Goal: Information Seeking & Learning: Check status

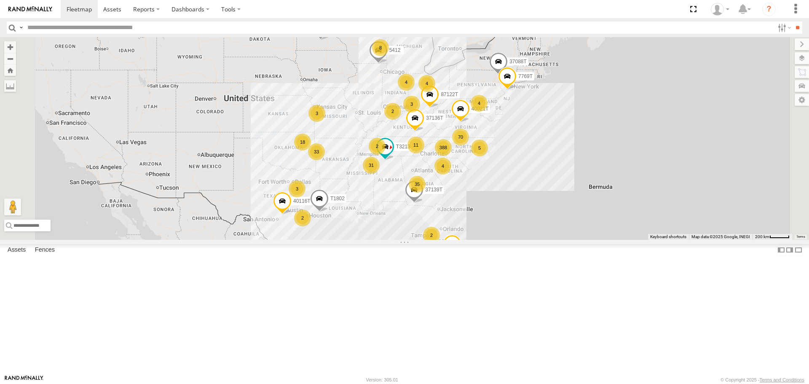
click at [0, 0] on span "Asset" at bounding box center [0, 0] width 0 height 0
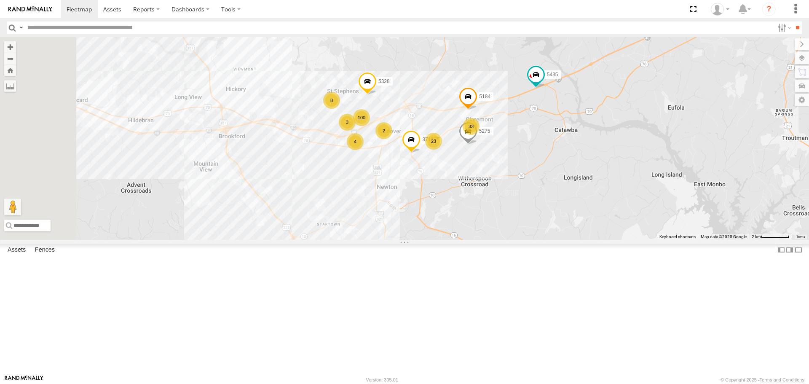
drag, startPoint x: 462, startPoint y: 192, endPoint x: 628, endPoint y: 231, distance: 170.7
click at [628, 231] on div "T3214 37088T 87122T T3213 40021T 40116T T3201 T1802 7769T 87121T T3202 7774T 37…" at bounding box center [404, 138] width 809 height 202
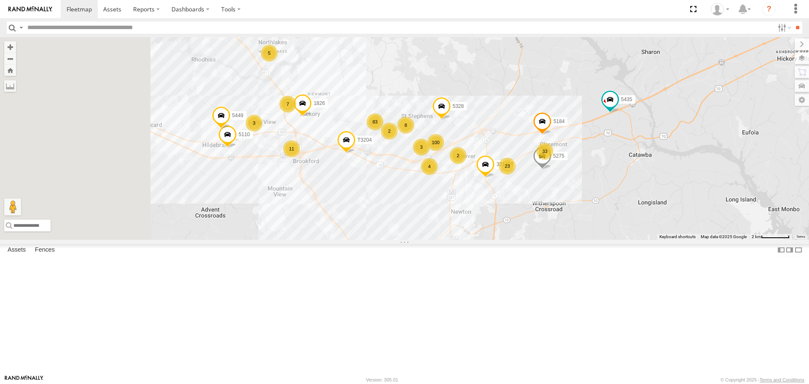
drag, startPoint x: 348, startPoint y: 215, endPoint x: 418, endPoint y: 240, distance: 73.7
click at [418, 239] on div "T3214 37088T 87122T T3213 40021T 40116T T3201 T1802 7769T 87121T T3202 7774T 37…" at bounding box center [404, 138] width 809 height 202
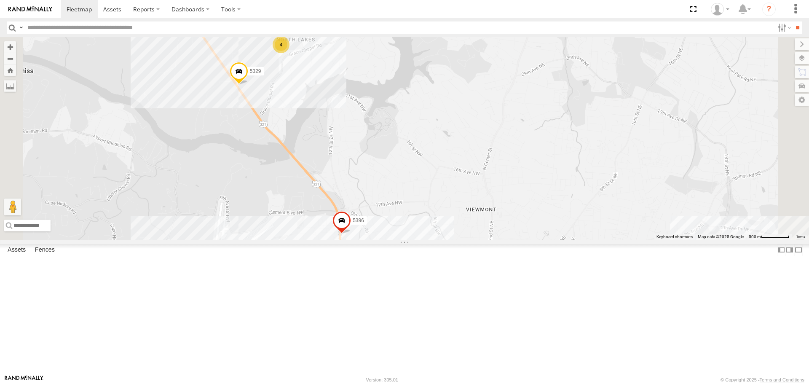
drag, startPoint x: 367, startPoint y: 97, endPoint x: 367, endPoint y: 162, distance: 65.3
click at [367, 162] on div "T3214 37088T 87122T T3213 40021T 40116T T3201 T1802 7769T 87121T T3202 7774T 37…" at bounding box center [404, 138] width 809 height 202
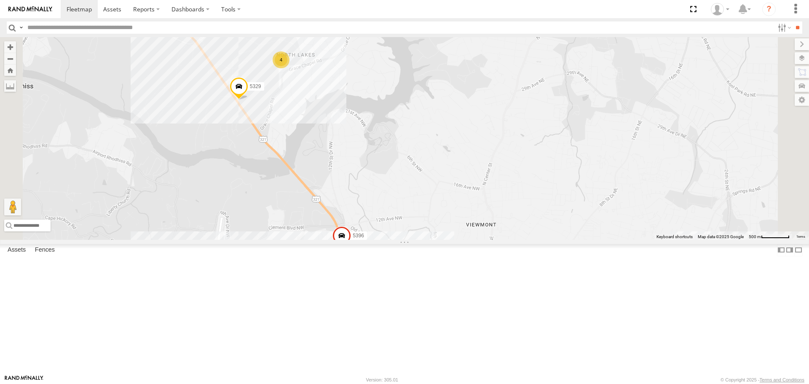
click at [364, 133] on div "T3214 37088T 87122T T3213 40021T 40116T T3201 T1802 7769T 87121T T3202 7774T 37…" at bounding box center [404, 138] width 809 height 202
click at [408, 191] on div "T3214 37088T 87122T T3213 40021T 40116T T3201 T1802 7769T 87121T T3202 7774T 37…" at bounding box center [404, 138] width 809 height 202
drag, startPoint x: 388, startPoint y: 214, endPoint x: 375, endPoint y: 174, distance: 41.9
click at [387, 206] on div "T3214 37088T 87122T T3213 40021T 40116T T3201 T1802 7769T 87121T T3202 7774T 37…" at bounding box center [404, 138] width 809 height 202
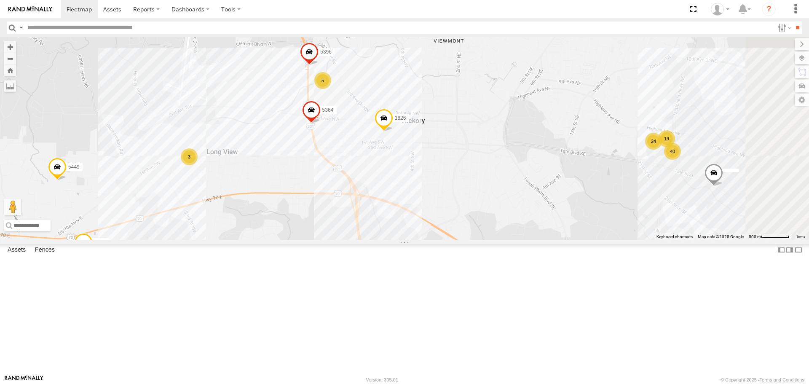
click at [424, 163] on div "T3214 37088T 87122T T3213 40021T 40116T T3201 T1802 7769T 87121T T3202 7774T 37…" at bounding box center [404, 138] width 809 height 202
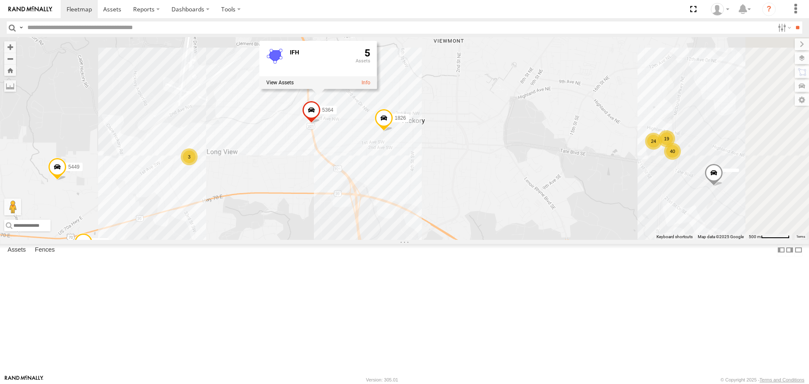
click at [391, 204] on div "T3214 37088T 87122T T3213 40021T 40116T T3201 T1802 7769T 87121T T3202 7774T 37…" at bounding box center [404, 138] width 809 height 202
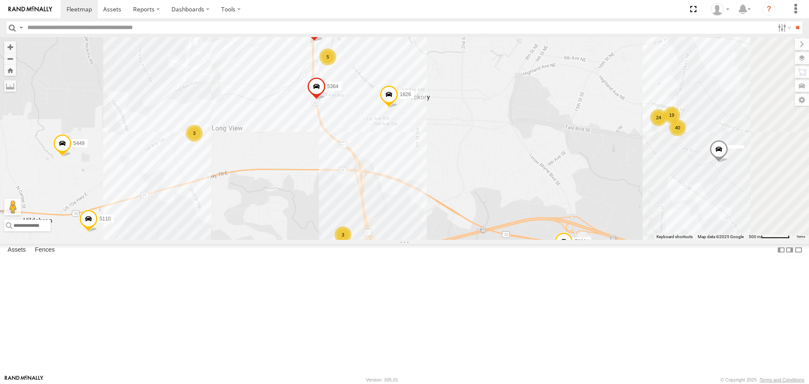
drag, startPoint x: 384, startPoint y: 243, endPoint x: 389, endPoint y: 218, distance: 25.4
click at [389, 218] on div "T3214 37088T 87122T T3213 40021T 40116T T3201 T1802 7769T 87121T T3202 7774T 37…" at bounding box center [404, 138] width 809 height 202
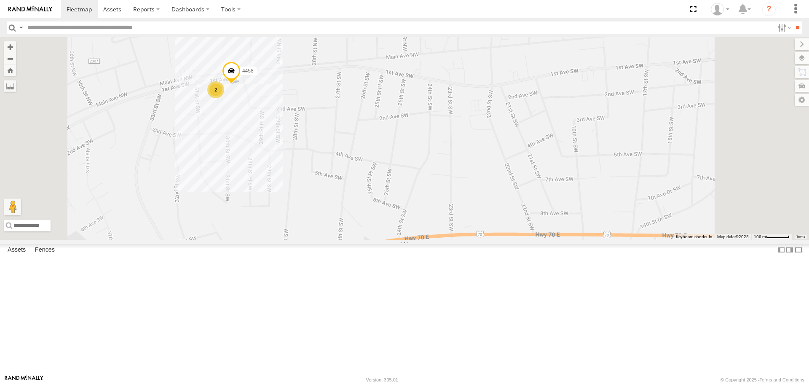
click at [327, 183] on div "T3214 37088T 87122T T3213 40021T 40116T T3201 T1802 7769T 87121T T3202 7774T 37…" at bounding box center [404, 138] width 809 height 202
click at [330, 167] on div "T3214 37088T 87122T T3213 40021T 40116T T3201 T1802 7769T 87121T T3202 7774T 37…" at bounding box center [404, 138] width 809 height 202
click at [368, 192] on div "T3214 37088T 87122T T3213 40021T 40116T T3201 T1802 7769T 87121T T3202 7774T 37…" at bounding box center [404, 138] width 809 height 202
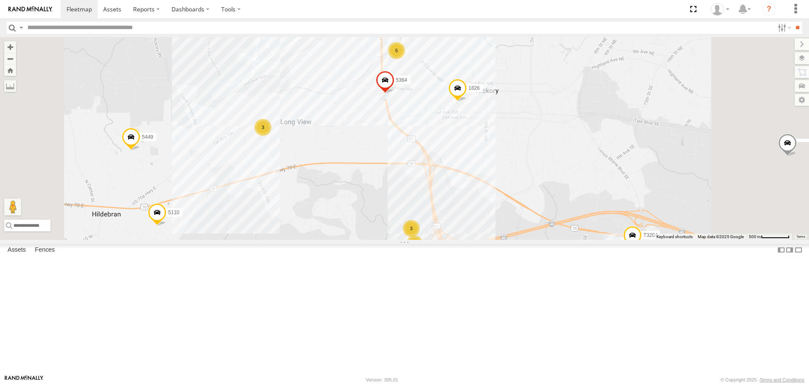
drag, startPoint x: 419, startPoint y: 277, endPoint x: 382, endPoint y: 185, distance: 98.7
click at [394, 209] on div "T3214 37088T 87122T T3213 40021T 40116T T3201 T1802 7769T 87121T T3202 7774T 37…" at bounding box center [404, 138] width 809 height 202
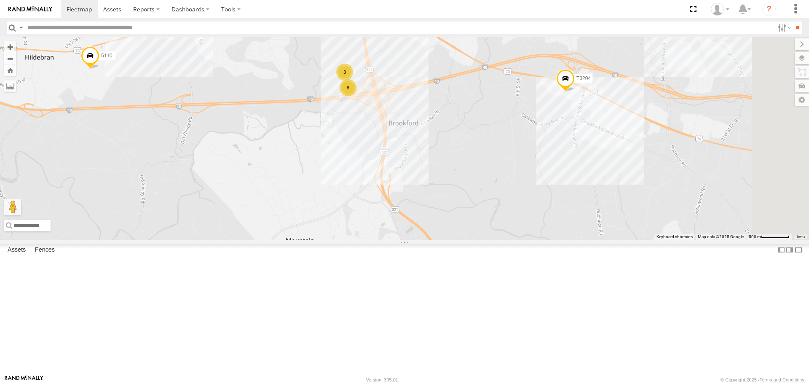
drag, startPoint x: 452, startPoint y: 201, endPoint x: 385, endPoint y: 201, distance: 67.0
click at [385, 201] on div "T3214 37088T 87122T T3213 40021T 40116T T3201 T1802 7769T 87121T T3202 7774T 37…" at bounding box center [404, 138] width 809 height 202
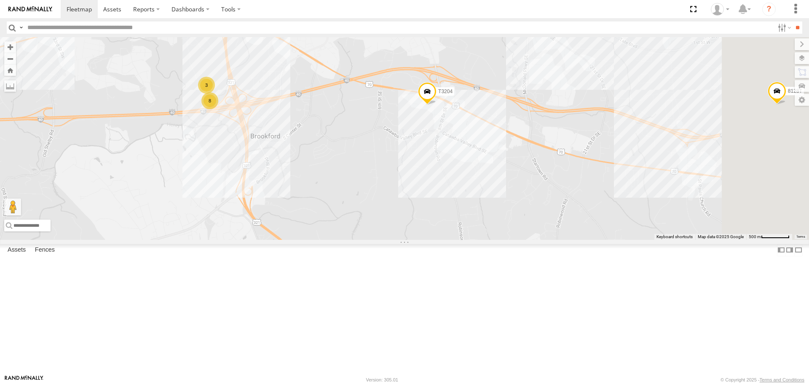
drag, startPoint x: 572, startPoint y: 209, endPoint x: 502, endPoint y: 223, distance: 70.8
click at [502, 223] on div "T3214 37088T 87122T T3213 40021T 40116T T3201 T1802 7769T 87121T T3202 7774T 37…" at bounding box center [404, 138] width 809 height 202
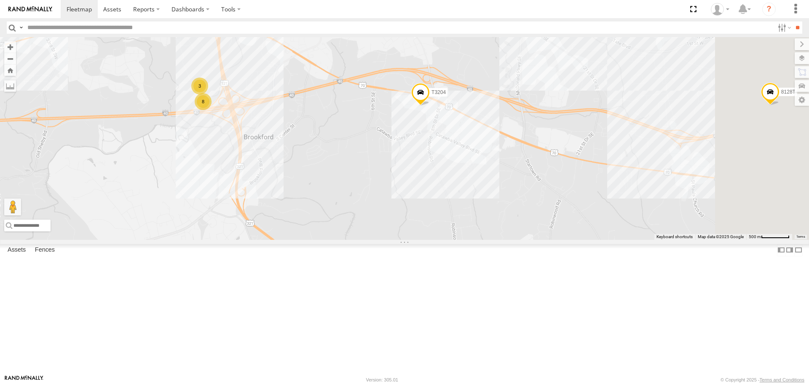
click at [531, 183] on div "T3214 37088T 87122T T3213 40021T 40116T T3201 T1802 7769T 87121T T3202 7774T 37…" at bounding box center [404, 138] width 809 height 202
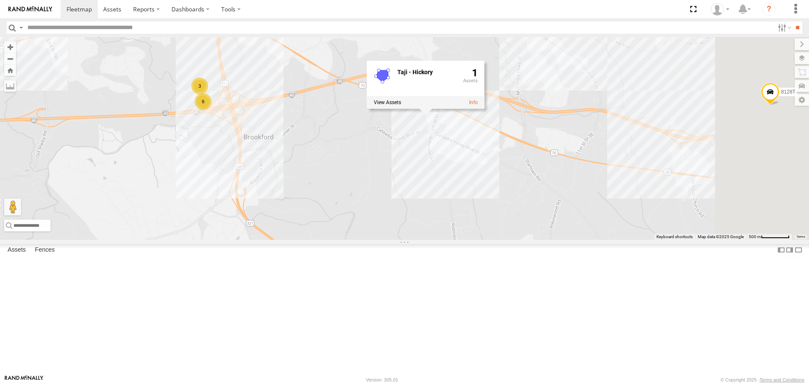
click at [528, 205] on div "T3214 37088T 87122T T3213 40021T 40116T T3201 T1802 7769T 87121T T3202 7774T 37…" at bounding box center [404, 138] width 809 height 202
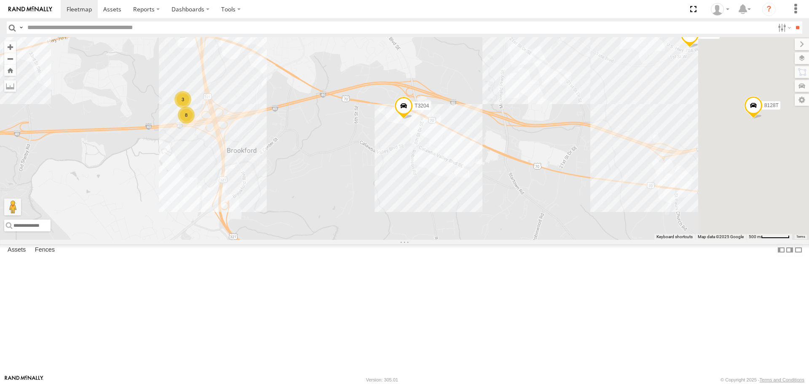
drag, startPoint x: 517, startPoint y: 244, endPoint x: 438, endPoint y: 288, distance: 90.9
click at [435, 239] on div "T3214 37088T 87122T T3213 40021T 40116T T3201 T1802 7769T 87121T T3202 7774T 37…" at bounding box center [404, 138] width 809 height 202
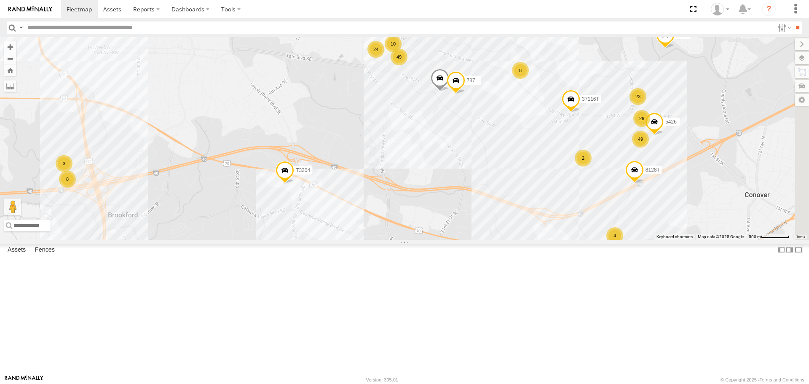
drag, startPoint x: 518, startPoint y: 213, endPoint x: 509, endPoint y: 257, distance: 44.8
click at [509, 239] on div "T3214 37088T 87122T T3213 40021T 40116T T3201 T1802 7769T 87121T T3202 7774T 37…" at bounding box center [404, 138] width 809 height 202
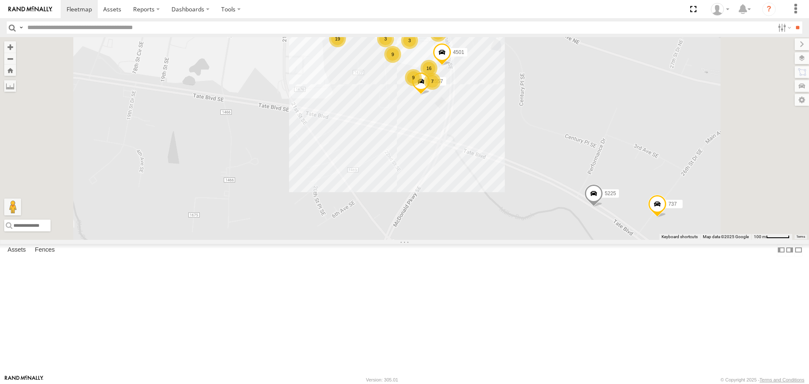
click at [476, 76] on div "T3214 37088T 87122T T3213 40021T 40116T T3201 T1802 7769T 87121T T3202 7774T 37…" at bounding box center [404, 138] width 809 height 202
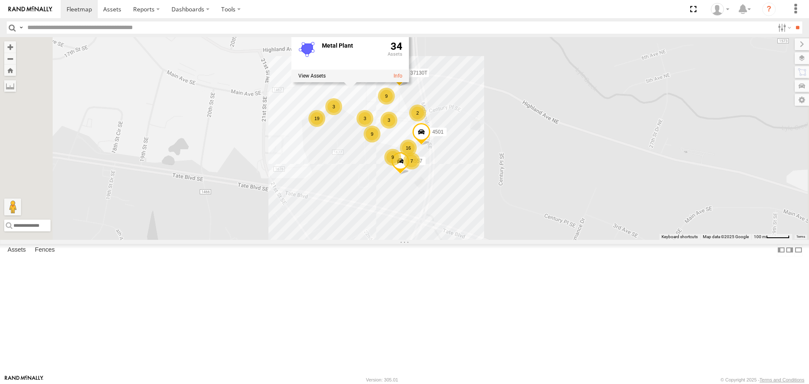
drag, startPoint x: 471, startPoint y: 192, endPoint x: 450, endPoint y: 263, distance: 74.3
click at [450, 239] on div "T3214 37088T 87122T T3213 40021T 40116T T3201 T1802 7769T 87121T T3202 7774T 37…" at bounding box center [404, 138] width 809 height 202
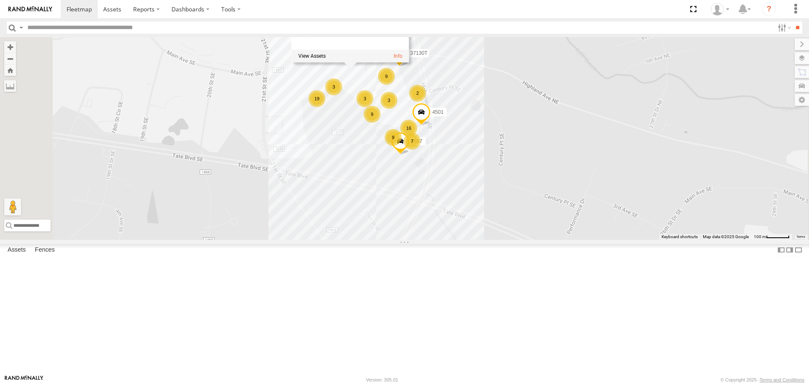
click at [443, 239] on div "T3214 37088T 87122T T3213 40021T 40116T T3201 T1802 7769T 87121T T3202 7774T 37…" at bounding box center [404, 138] width 809 height 202
drag, startPoint x: 532, startPoint y: 276, endPoint x: 455, endPoint y: 230, distance: 89.2
click at [459, 233] on div "T3214 37088T 87122T T3213 40021T 40116T T3201 T1802 7769T 87121T T3202 7774T 37…" at bounding box center [404, 138] width 809 height 202
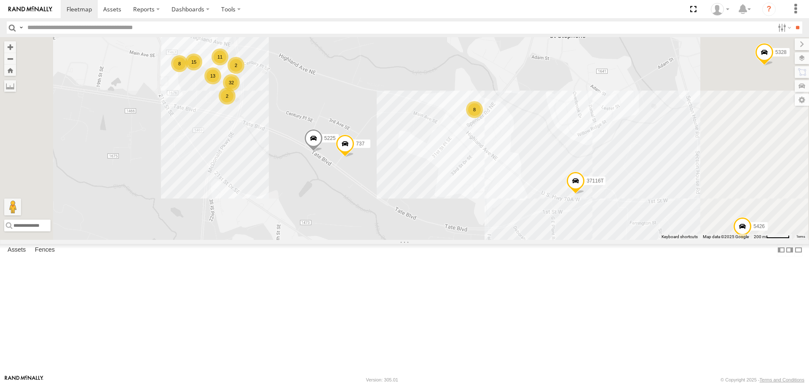
drag, startPoint x: 618, startPoint y: 219, endPoint x: 588, endPoint y: 220, distance: 29.5
click at [588, 220] on div "T3214 37088T 87122T T3213 40021T 40116T T3201 T1802 7769T 87121T T3202 7774T 37…" at bounding box center [404, 138] width 809 height 202
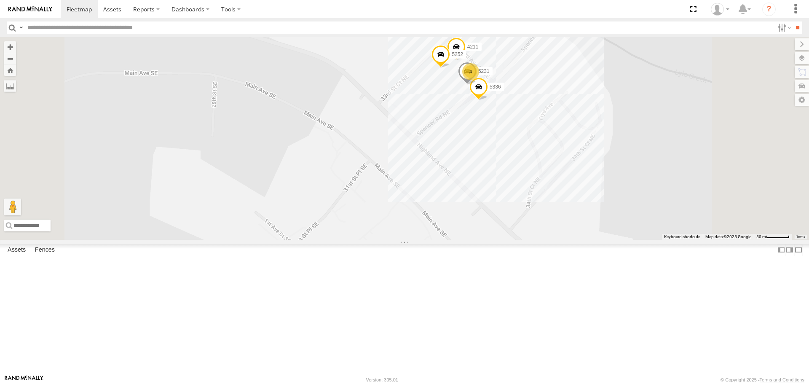
click at [552, 158] on div "T3214 37088T 87122T T3213 40021T 40116T T3201 T1802 7769T 87121T T3202 7774T 37…" at bounding box center [404, 138] width 809 height 202
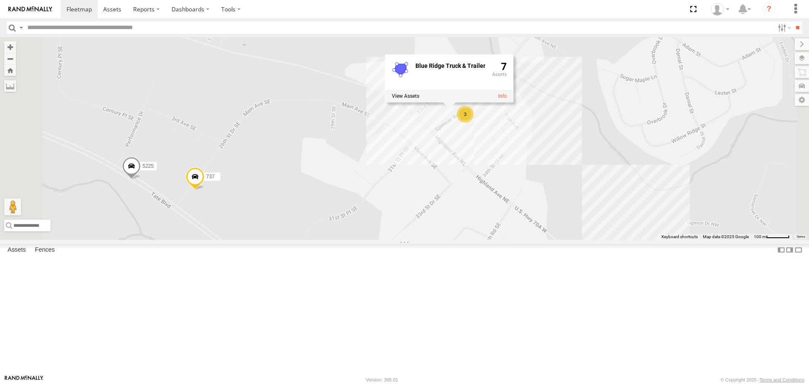
drag, startPoint x: 543, startPoint y: 234, endPoint x: 542, endPoint y: 230, distance: 4.3
click at [543, 230] on div "T3214 37088T 87122T T3213 40021T 40116T T3201 T1802 7769T 87121T T3202 7774T 37…" at bounding box center [404, 138] width 809 height 202
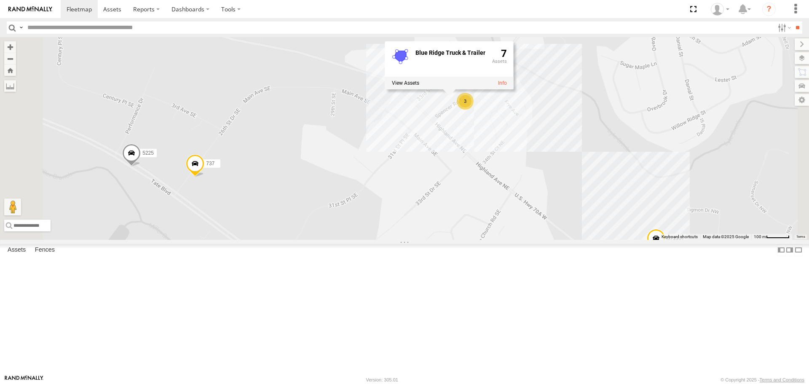
click at [513, 239] on div "T3214 37088T 87122T T3213 40021T 40116T T3201 T1802 7769T 87121T T3202 7774T 37…" at bounding box center [404, 138] width 809 height 202
drag, startPoint x: 591, startPoint y: 243, endPoint x: 524, endPoint y: 208, distance: 74.7
click at [540, 215] on div "T3214 37088T 87122T T3213 40021T 40116T T3201 T1802 7769T 87121T T3202 7774T 37…" at bounding box center [404, 138] width 809 height 202
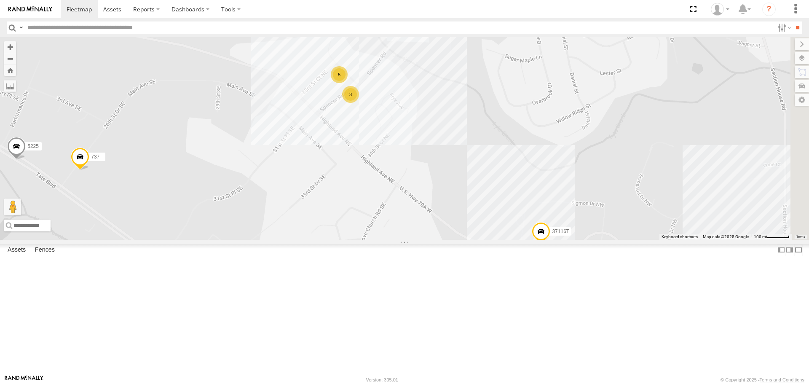
drag, startPoint x: 469, startPoint y: 161, endPoint x: 481, endPoint y: 228, distance: 68.6
click at [481, 228] on div "T3214 37088T 87122T T3213 40021T 40116T T3201 T1802 7769T 87121T T3202 7774T 37…" at bounding box center [404, 138] width 809 height 202
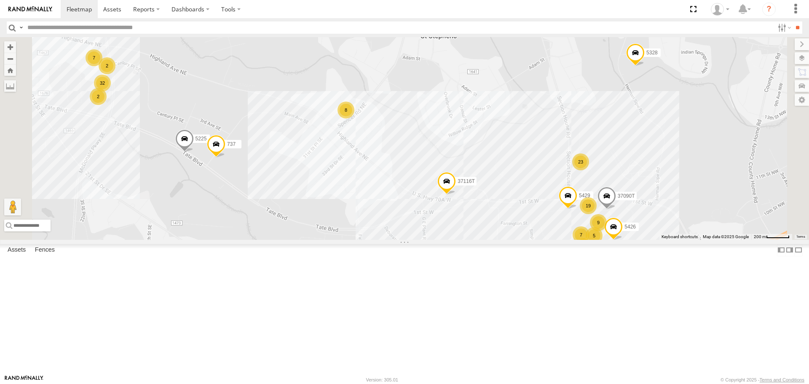
drag, startPoint x: 480, startPoint y: 238, endPoint x: 473, endPoint y: 227, distance: 12.3
click at [474, 228] on div "T3214 37088T 87122T T3213 40021T 40116T T3201 T1802 7769T 87121T T3202 7774T 37…" at bounding box center [404, 138] width 809 height 202
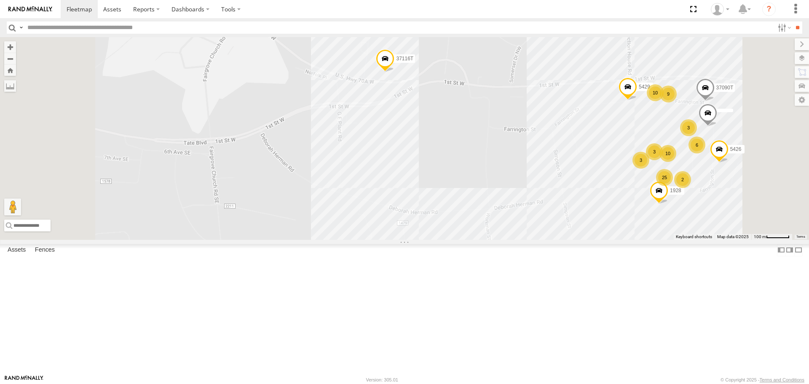
click at [497, 148] on div "T3214 37088T 87122T T3213 40021T 40116T T3201 T1802 7769T 87121T T3202 7774T 37…" at bounding box center [404, 138] width 809 height 202
click at [481, 195] on div "T3214 37088T 87122T T3213 40021T 40116T T3201 T1802 7769T 87121T T3202 7774T 37…" at bounding box center [404, 138] width 809 height 202
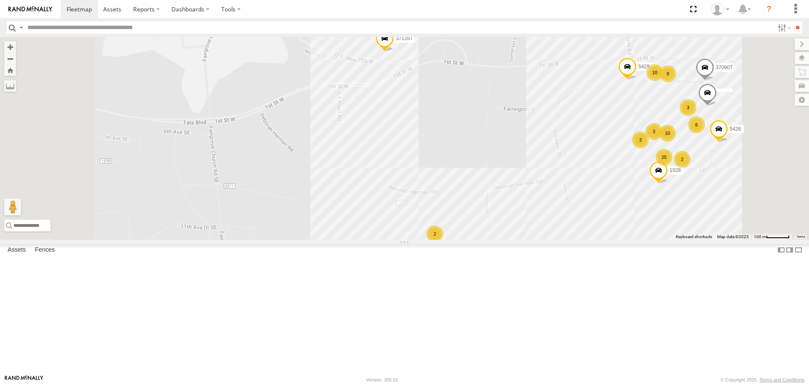
drag, startPoint x: 466, startPoint y: 230, endPoint x: 465, endPoint y: 196, distance: 33.8
click at [465, 199] on div "T3214 37088T 87122T T3213 40021T 40116T T3201 T1802 7769T 87121T T3202 7774T 37…" at bounding box center [404, 138] width 809 height 202
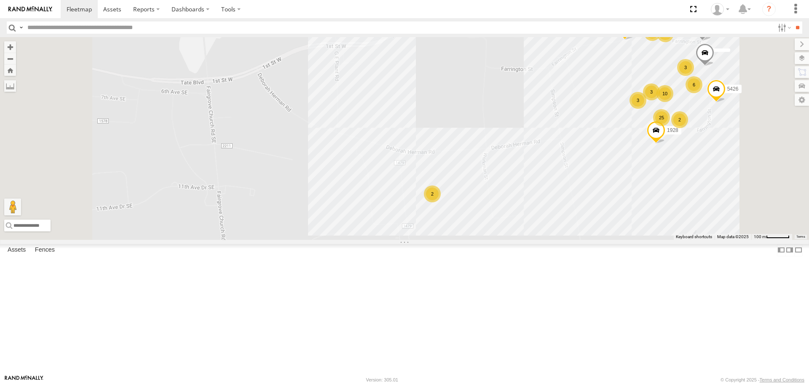
click at [516, 239] on div "T3214 37088T 87122T T3213 40021T 40116T T3201 T1802 7769T 87121T T3202 7774T 37…" at bounding box center [404, 138] width 809 height 202
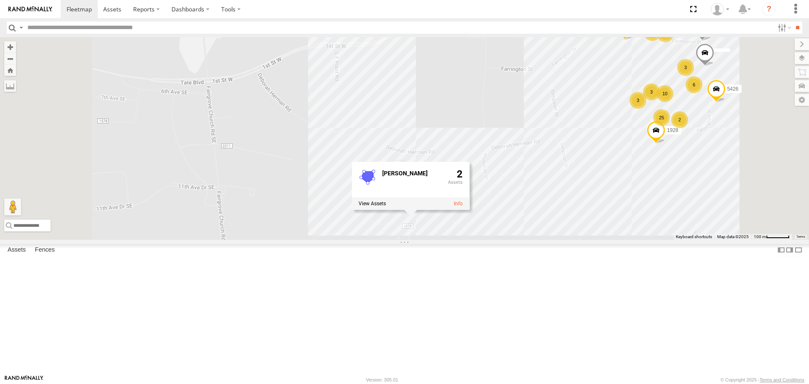
click at [483, 239] on div "T3214 37088T 87122T T3213 40021T 40116T T3201 T1802 7769T 87121T T3202 7774T 37…" at bounding box center [404, 138] width 809 height 202
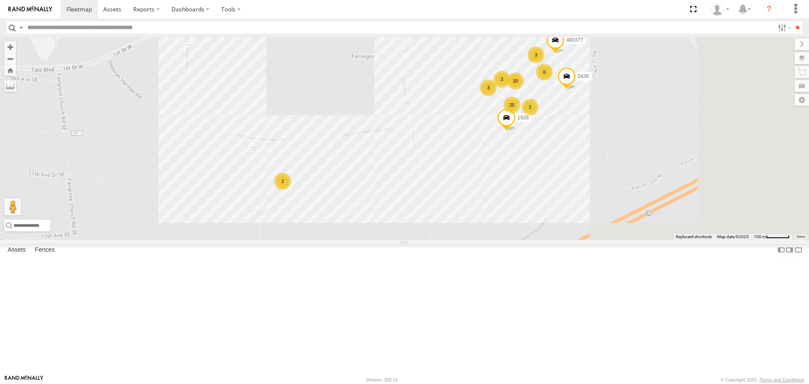
drag, startPoint x: 652, startPoint y: 295, endPoint x: 494, endPoint y: 281, distance: 158.8
click at [494, 239] on div "T3214 37088T 87122T T3213 40021T 40116T T3201 T1802 7769T 87121T T3202 7774T 37…" at bounding box center [404, 138] width 809 height 202
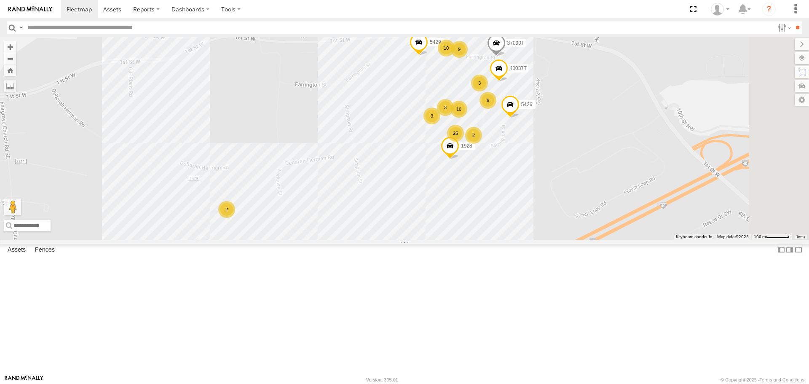
drag, startPoint x: 578, startPoint y: 239, endPoint x: 557, endPoint y: 271, distance: 37.6
click at [557, 239] on div "T3214 37088T 87122T T3213 40021T 40116T T3201 T1802 7769T 87121T T3202 7774T 37…" at bounding box center [404, 138] width 809 height 202
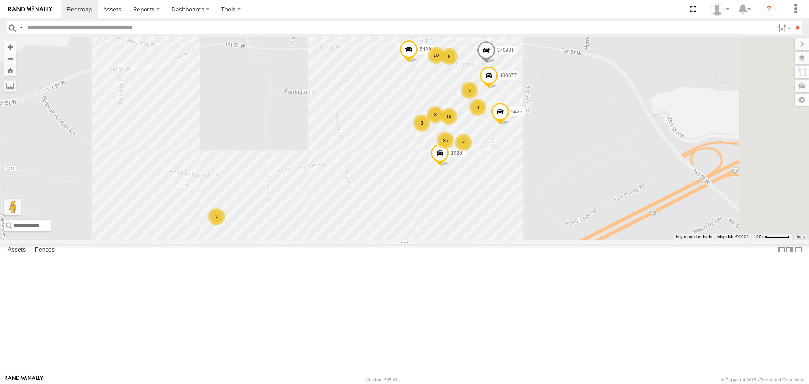
click at [523, 148] on div "T3214 37088T 87122T T3213 40021T 40116T T3201 T1802 7769T 87121T T3202 7774T 37…" at bounding box center [404, 138] width 809 height 202
click at [481, 180] on div "T3214 37088T 87122T T3213 40021T 40116T T3201 T1802 7769T 87121T T3202 7774T 37…" at bounding box center [404, 138] width 809 height 202
click at [605, 212] on div "T3214 37088T 87122T T3213 40021T 40116T T3201 T1802 7769T 87121T T3202 7774T 37…" at bounding box center [404, 138] width 809 height 202
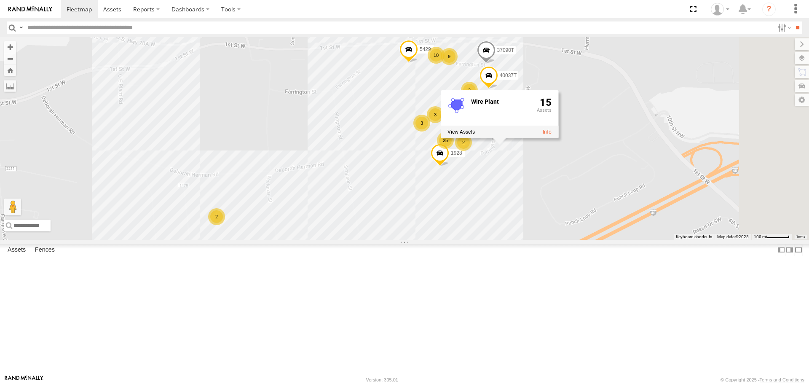
click at [602, 239] on div "T3214 37088T 87122T T3213 40021T 40116T T3201 T1802 7769T 87121T T3202 7774T 37…" at bounding box center [404, 138] width 809 height 202
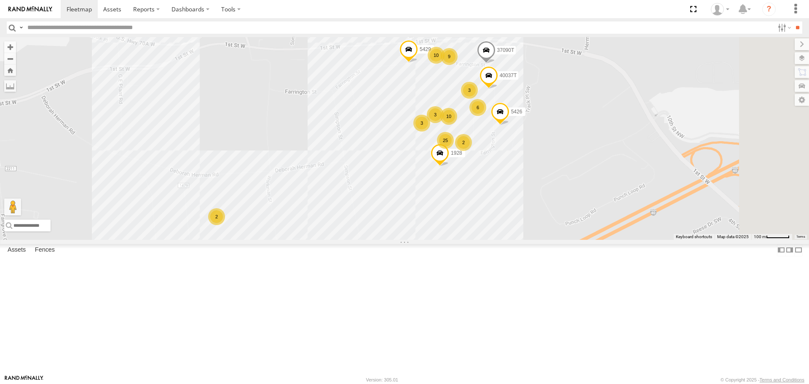
click at [522, 218] on div "T3214 37088T 87122T T3213 40021T 40116T T3201 T1802 7769T 87121T T3202 7774T 37…" at bounding box center [404, 138] width 809 height 202
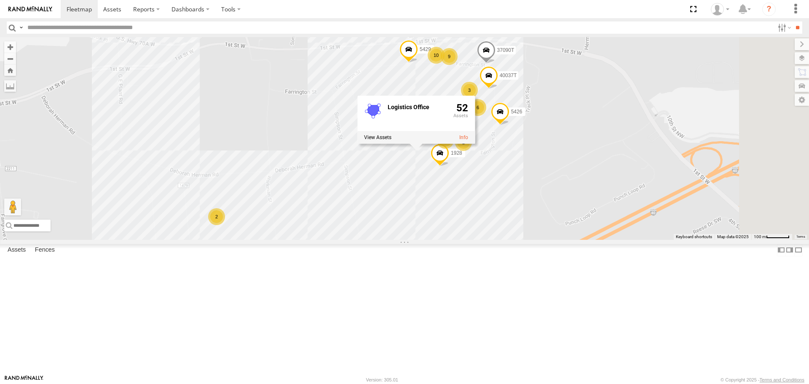
click at [507, 239] on div "T3214 37088T 87122T T3213 40021T 40116T T3201 T1802 7769T 87121T T3202 7774T 37…" at bounding box center [404, 138] width 809 height 202
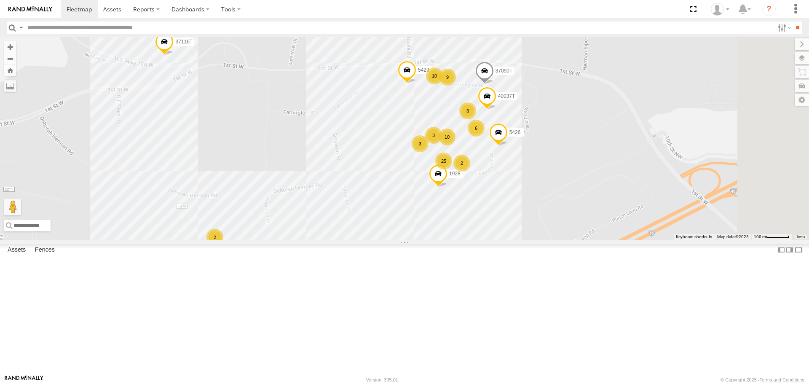
drag, startPoint x: 481, startPoint y: 250, endPoint x: 474, endPoint y: 289, distance: 39.7
click at [474, 239] on div "T3214 37088T 87122T T3213 40021T 40116T T3201 T1802 7769T 87121T T3202 7774T 37…" at bounding box center [404, 138] width 809 height 202
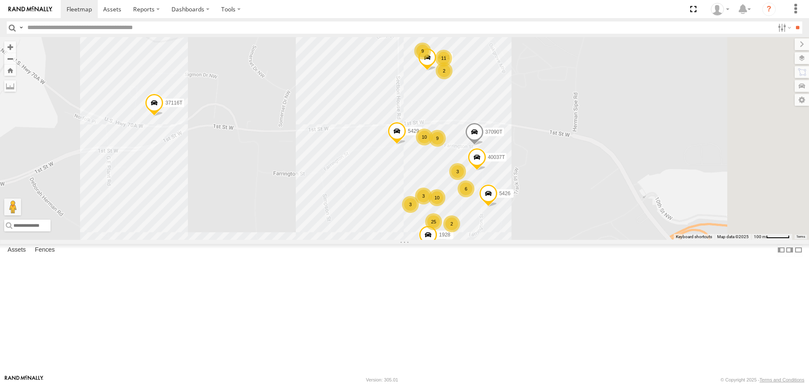
click at [518, 139] on div "T3214 37088T 87122T T3213 40021T 40116T T3201 T1802 7769T 87121T T3202 7774T 37…" at bounding box center [404, 138] width 809 height 202
click at [475, 155] on div "T3214 37088T 87122T T3213 40021T 40116T T3201 T1802 7769T 87121T T3202 7774T 37…" at bounding box center [404, 138] width 809 height 202
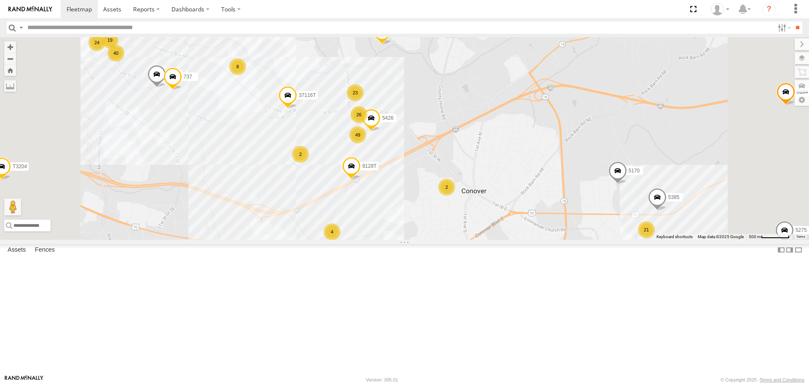
drag, startPoint x: 535, startPoint y: 282, endPoint x: 481, endPoint y: 203, distance: 96.5
click at [490, 211] on div "T3214 37088T 87122T T3213 40021T 40116T T3201 T1802 7769T 87121T T3202 7774T 37…" at bounding box center [404, 138] width 809 height 202
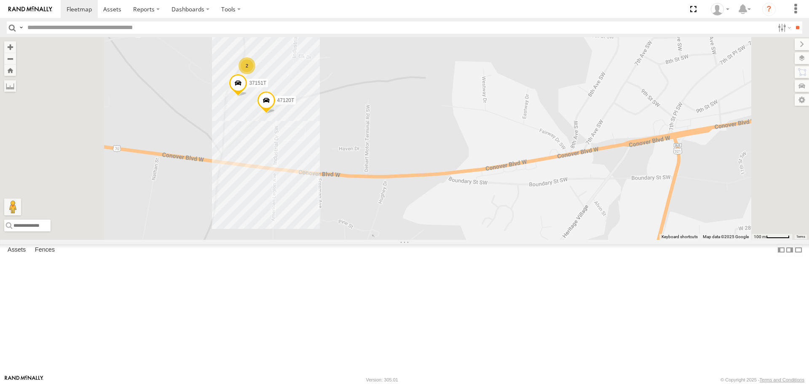
click at [359, 171] on div "T3214 37088T 87122T T3213 40021T 40116T T3201 T1802 7769T 87121T T3202 7774T 37…" at bounding box center [404, 138] width 809 height 202
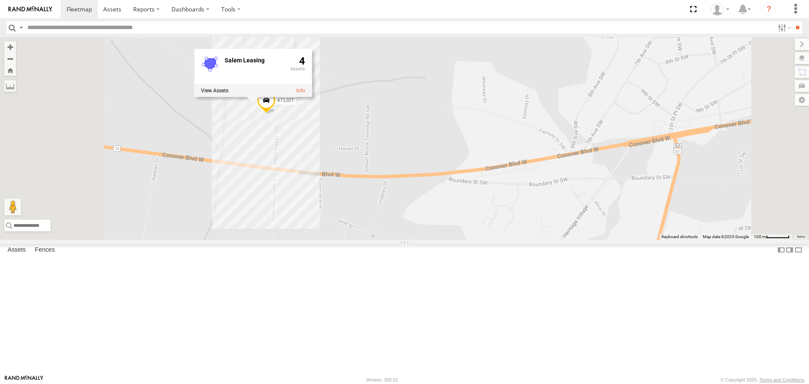
click at [365, 220] on div "T3214 37088T 87122T T3213 40021T 40116T T3201 T1802 7769T 87121T T3202 7774T 37…" at bounding box center [404, 138] width 809 height 202
click at [352, 214] on div "T3214 37088T 87122T T3213 40021T 40116T T3201 T1802 7769T 87121T T3202 7774T 37…" at bounding box center [404, 138] width 809 height 202
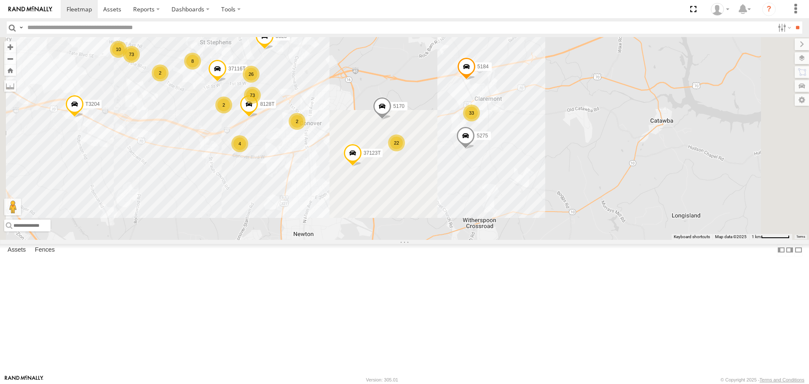
drag, startPoint x: 585, startPoint y: 266, endPoint x: 512, endPoint y: 267, distance: 72.9
click at [512, 239] on div "T3214 37088T 87122T T3213 40021T 40116T T3201 T1802 7769T 87121T T3202 7774T 37…" at bounding box center [404, 138] width 809 height 202
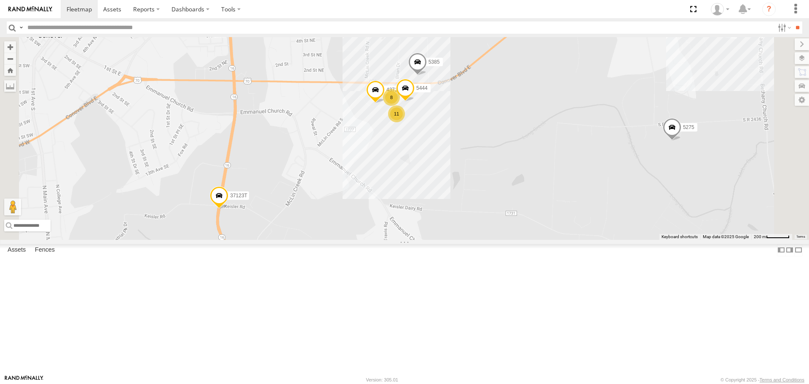
click at [482, 177] on div "T3214 37088T 87122T T3213 40021T 40116T T3201 T1802 7769T 87121T T3202 7774T 37…" at bounding box center [404, 138] width 809 height 202
click at [485, 176] on div "T3214 37088T 87122T T3213 40021T 40116T T3201 T1802 7769T 87121T T3202 7774T 37…" at bounding box center [404, 138] width 809 height 202
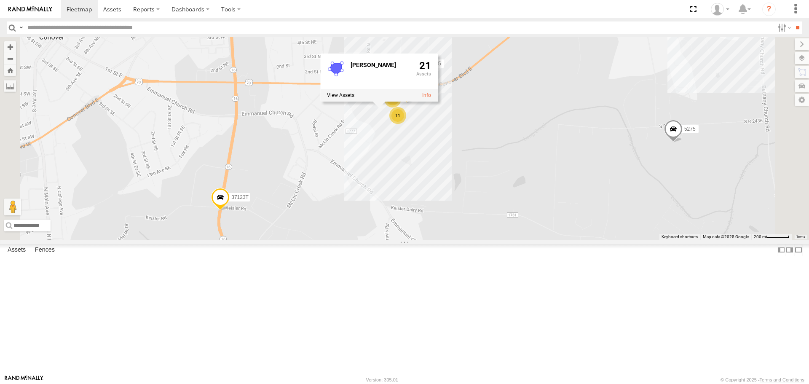
click at [489, 233] on div "T3214 37088T 87122T T3213 40021T 40116T T3201 T1802 7769T 87121T T3202 7774T 37…" at bounding box center [404, 138] width 809 height 202
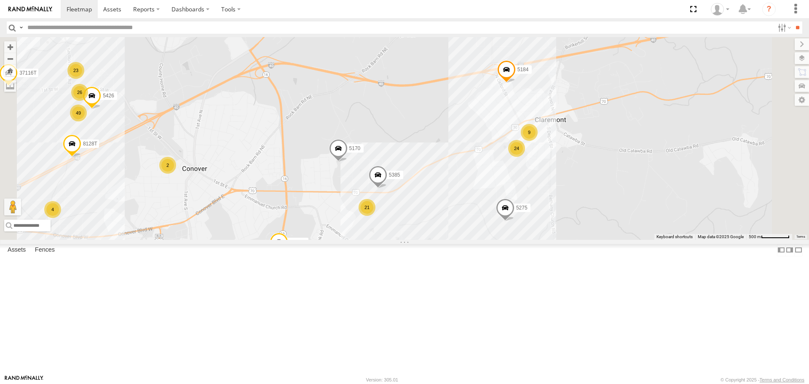
drag, startPoint x: 690, startPoint y: 188, endPoint x: 638, endPoint y: 242, distance: 74.8
click at [638, 239] on div "T3214 37088T 87122T T3213 40021T 40116T T3201 T1802 7769T 87121T T3202 7774T 37…" at bounding box center [404, 138] width 809 height 202
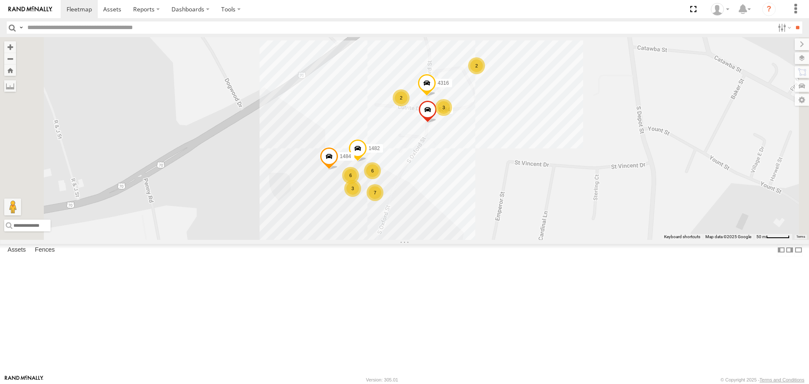
click at [494, 191] on div "T3214 37088T 87122T T3213 40021T 40116T T3201 T1802 7769T 87121T T3202 7774T 37…" at bounding box center [404, 138] width 809 height 202
click at [534, 239] on div "T3214 37088T 87122T T3213 40021T 40116T T3201 T1802 7769T 87121T T3202 7774T 37…" at bounding box center [404, 138] width 809 height 202
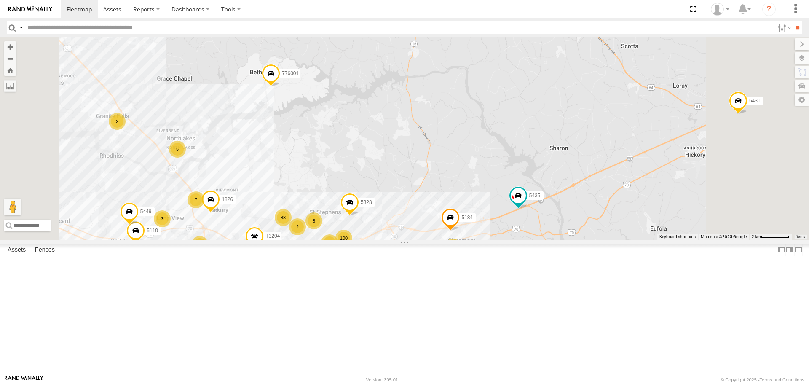
drag, startPoint x: 683, startPoint y: 297, endPoint x: 572, endPoint y: 256, distance: 118.6
click at [576, 239] on div "T3214 37088T 87122T T3213 40021T 40116T T3201 T1802 7769T 87121T T3202 7774T 37…" at bounding box center [404, 138] width 809 height 202
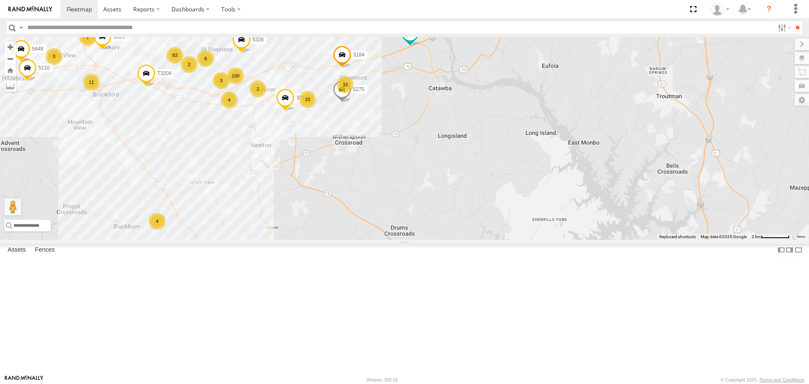
drag, startPoint x: 561, startPoint y: 298, endPoint x: 621, endPoint y: 217, distance: 101.8
click at [619, 219] on div "T3214 37088T 87122T T3213 40021T 40116T T3201 T1802 7769T 87121T T3202 7774T 37…" at bounding box center [404, 138] width 809 height 202
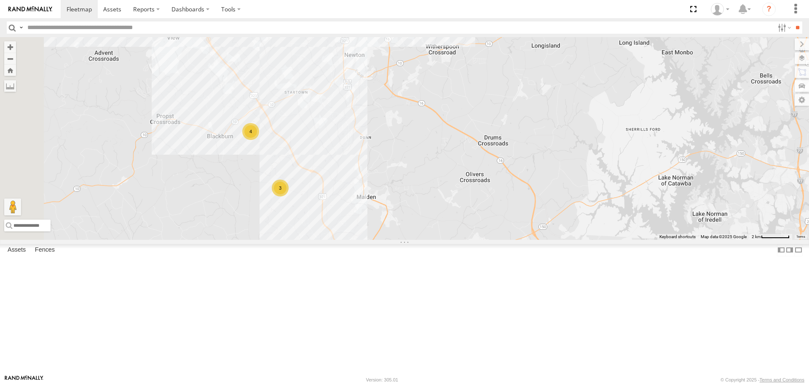
drag, startPoint x: 425, startPoint y: 293, endPoint x: 435, endPoint y: 266, distance: 29.8
click at [435, 239] on div "T3214 37088T 87122T T3213 40021T 40116T T3201 T1802 7769T 87121T T3202 7774T 37…" at bounding box center [404, 138] width 809 height 202
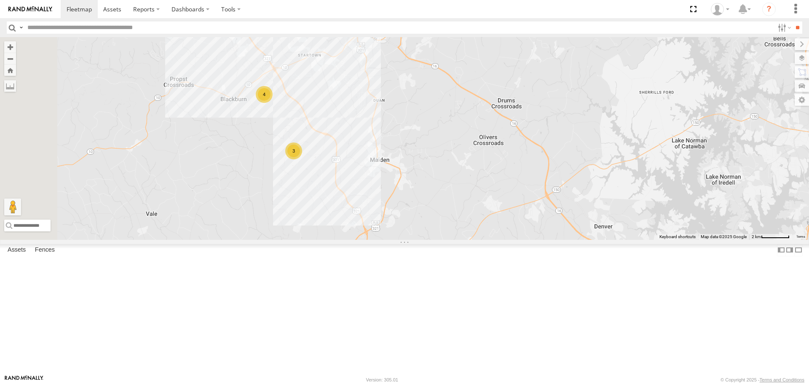
click at [427, 197] on div "T3214 37088T 87122T T3213 40021T 40116T T3201 T1802 7769T 87121T T3202 7774T 37…" at bounding box center [404, 138] width 809 height 202
click at [429, 220] on div "T3214 37088T 87122T T3213 40021T 40116T T3201 T1802 7769T 87121T T3202 7774T 37…" at bounding box center [404, 138] width 809 height 202
click at [367, 150] on div "T3214 37088T 87122T T3213 40021T 40116T T3201 T1802 7769T 87121T T3202 7774T 37…" at bounding box center [404, 138] width 809 height 202
click at [358, 197] on div "T3214 37088T 87122T T3213 40021T 40116T T3201 T1802 7769T 87121T T3202 7774T 37…" at bounding box center [404, 138] width 809 height 202
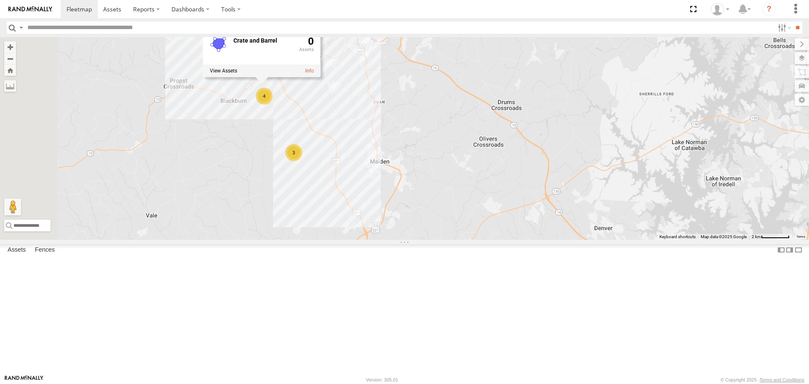
click at [356, 195] on div "T3214 37088T 87122T T3213 40021T 40116T T3201 T1802 7769T 87121T T3202 7774T 37…" at bounding box center [404, 138] width 809 height 202
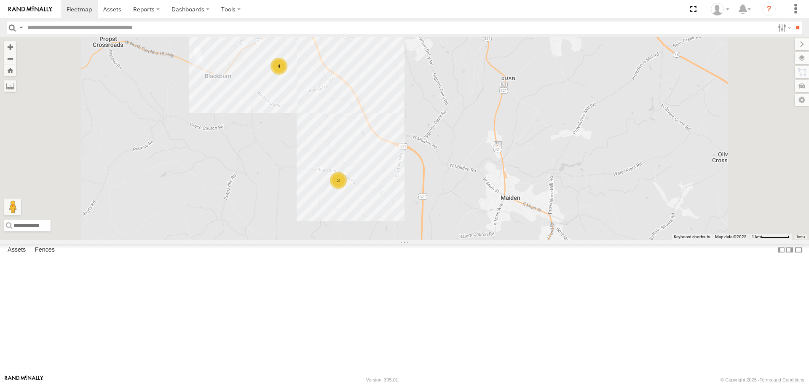
click at [370, 122] on div "T3214 37088T 87122T T3213 40021T 40116T T3201 T1802 7769T 87121T T3202 7774T 37…" at bounding box center [404, 138] width 809 height 202
click at [357, 184] on div "T3214 37088T 87122T T3213 40021T 40116T T3201 T1802 7769T 87121T T3202 7774T 37…" at bounding box center [404, 138] width 809 height 202
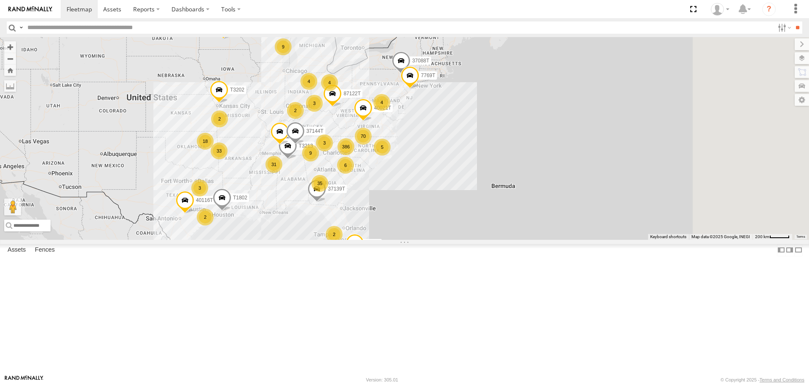
drag, startPoint x: 467, startPoint y: 243, endPoint x: 365, endPoint y: 242, distance: 102.0
click at [365, 239] on div "386 35 6 70 33 9 2 31 5 4 3 18 T3214 9 37088T 87122T 4 T3213 40021T 4 40116T T3…" at bounding box center [404, 138] width 809 height 202
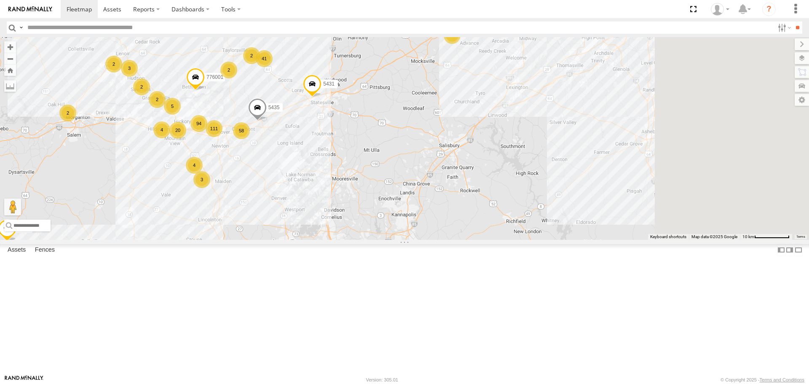
drag, startPoint x: 640, startPoint y: 201, endPoint x: 470, endPoint y: 249, distance: 176.9
click at [470, 239] on div "T3214 37088T 87122T T3213 40021T 40116T T3201 T1802 7769T 7766T 87121T 37144T T…" at bounding box center [404, 138] width 809 height 202
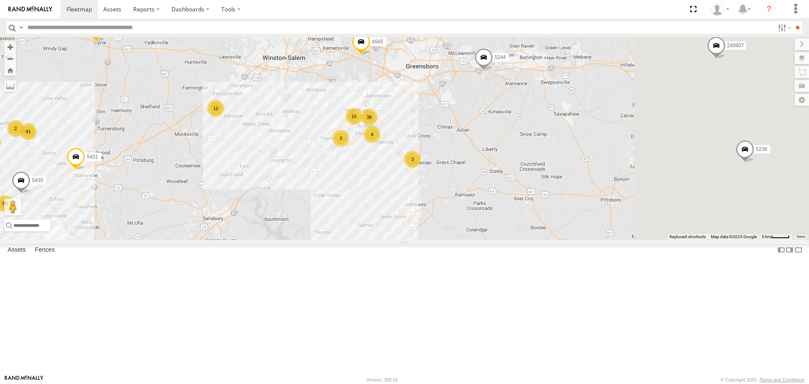
drag, startPoint x: 631, startPoint y: 165, endPoint x: 423, endPoint y: 232, distance: 218.4
click at [422, 231] on div "T3214 37088T 87122T T3213 40021T 40116T T3201 T1802 7769T 7766T 87121T 37144T T…" at bounding box center [404, 138] width 809 height 202
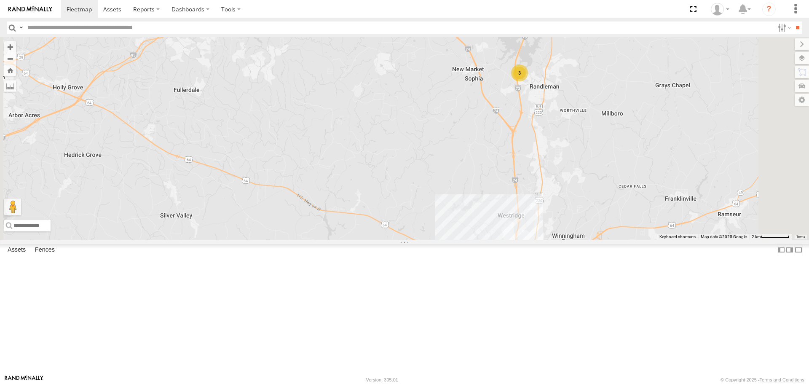
drag, startPoint x: 523, startPoint y: 283, endPoint x: 475, endPoint y: 177, distance: 115.8
click at [479, 190] on div "T3214 37088T 87122T T3213 40021T 40116T T3201 T1802 7769T 7766T 87121T 37144T T…" at bounding box center [404, 138] width 809 height 202
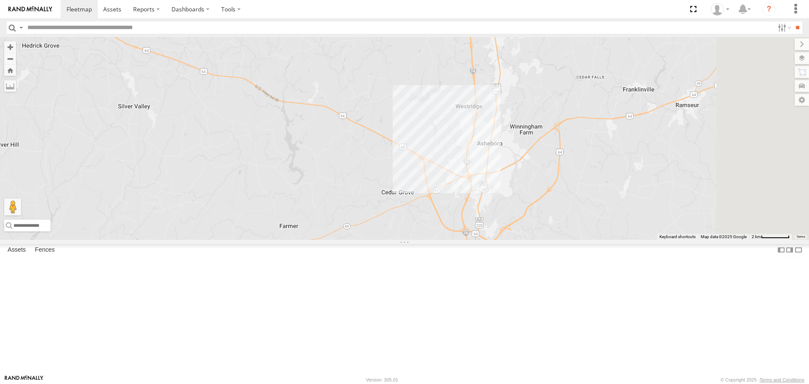
click at [568, 238] on div "T3214 37088T 87122T T3213 40021T 40116T T3201 T1802 7769T 7766T 87121T 37144T T…" at bounding box center [404, 138] width 809 height 202
click at [503, 239] on div "T3214 37088T 87122T T3213 40021T 40116T T3201 T1802 7769T 7766T 87121T 37144T T…" at bounding box center [404, 138] width 809 height 202
click at [474, 239] on div "T3214 37088T 87122T T3213 40021T 40116T T3201 T1802 7769T 7766T 87121T 37144T T…" at bounding box center [404, 138] width 809 height 202
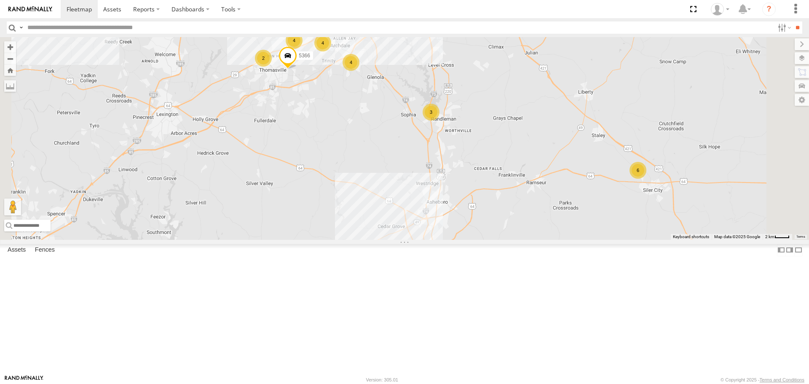
drag, startPoint x: 457, startPoint y: 210, endPoint x: 468, endPoint y: 292, distance: 82.5
click at [468, 239] on div "T3214 37088T 87122T T3213 40021T 40116T T3201 T1802 7769T 7766T 87121T 37144T T…" at bounding box center [404, 138] width 809 height 202
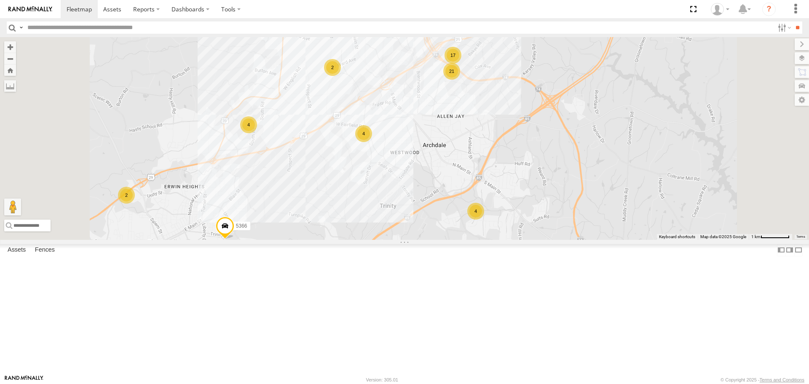
click at [412, 184] on div "T3214 37088T 87122T T3213 40021T 40116T T3201 T1802 7769T 7766T 87121T 37144T T…" at bounding box center [404, 138] width 809 height 202
click at [435, 207] on div "T3214 37088T 87122T T3213 40021T 40116T T3201 T1802 7769T 7766T 87121T 37144T T…" at bounding box center [404, 138] width 809 height 202
click at [463, 212] on div "T3214 37088T 87122T T3213 40021T 40116T T3201 T1802 7769T 7766T 87121T 37144T T…" at bounding box center [404, 138] width 809 height 202
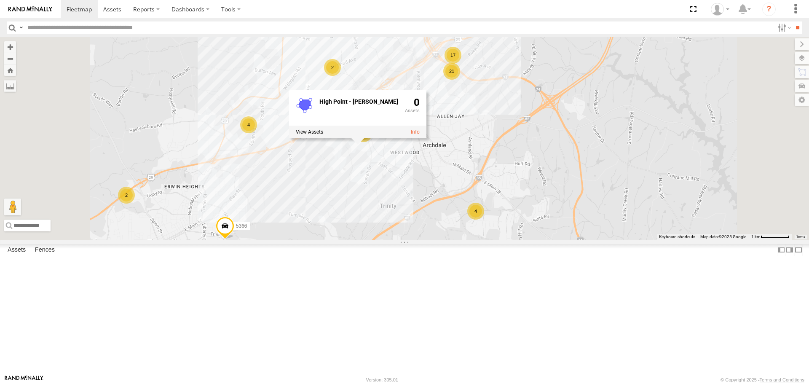
click at [458, 234] on div "T3214 37088T 87122T T3213 40021T 40116T T3201 T1802 7769T 7766T 87121T 37144T T…" at bounding box center [404, 138] width 809 height 202
click at [452, 230] on div "T3214 37088T 87122T T3213 40021T 40116T T3201 T1802 7769T 7766T 87121T 37144T T…" at bounding box center [404, 138] width 809 height 202
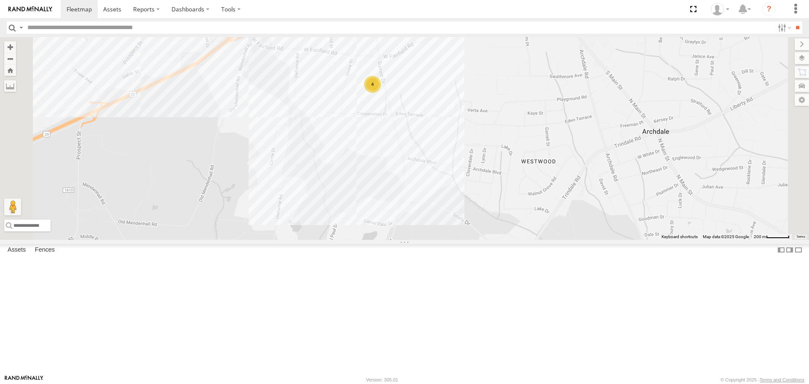
click at [478, 173] on div "T3214 37088T 87122T T3213 40021T 40116T T3201 T1802 7769T 7766T 87121T 37144T T…" at bounding box center [404, 138] width 809 height 202
click at [485, 212] on div "T3214 37088T 87122T T3213 40021T 40116T T3201 T1802 7769T 7766T 87121T 37144T T…" at bounding box center [404, 138] width 809 height 202
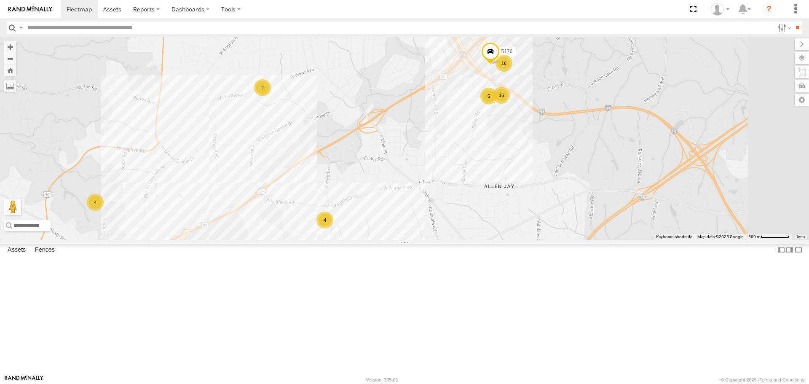
drag, startPoint x: 606, startPoint y: 145, endPoint x: 554, endPoint y: 250, distance: 117.1
click at [554, 239] on div "T3214 37088T 87122T T3213 40021T 40116T T3201 T1802 7769T 7766T 87121T 37144T T…" at bounding box center [404, 138] width 809 height 202
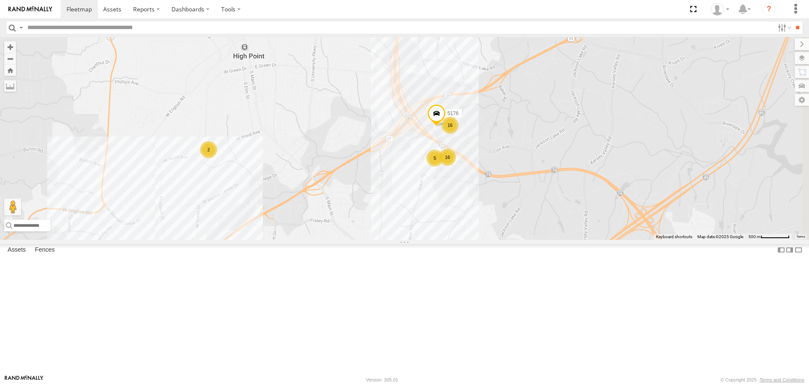
drag, startPoint x: 557, startPoint y: 215, endPoint x: 504, endPoint y: 272, distance: 77.8
click at [506, 239] on div "T3214 37088T 87122T T3213 40021T 40116T T3201 T1802 7769T 7766T 87121T 37144T T…" at bounding box center [404, 138] width 809 height 202
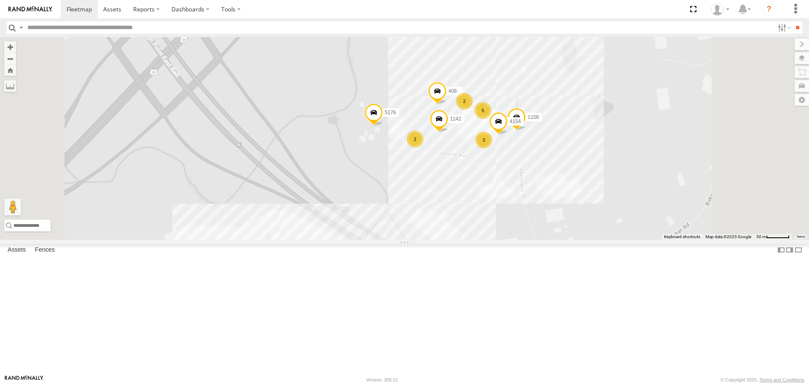
click at [597, 148] on div "T3214 37088T 87122T T3213 40021T 40116T T3201 T1802 7769T 7766T 87121T 37144T T…" at bounding box center [404, 138] width 809 height 202
click at [603, 239] on div "T3214 37088T 87122T T3213 40021T 40116T T3201 T1802 7769T 7766T 87121T 37144T T…" at bounding box center [404, 138] width 809 height 202
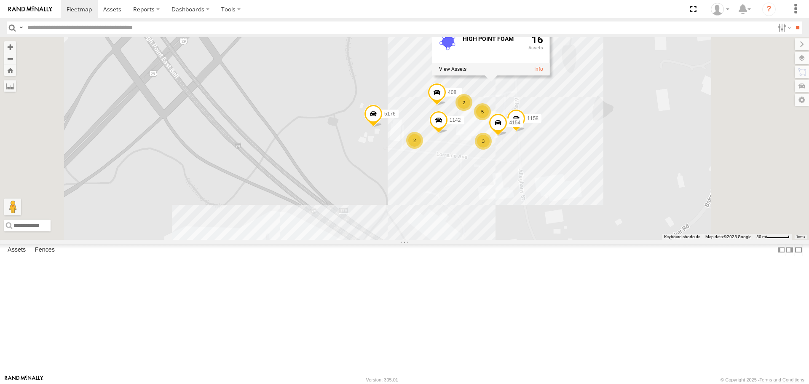
click at [543, 239] on div "T3214 37088T 87122T T3213 40021T 40116T T3201 T1802 7769T 7766T 87121T 37144T T…" at bounding box center [404, 138] width 809 height 202
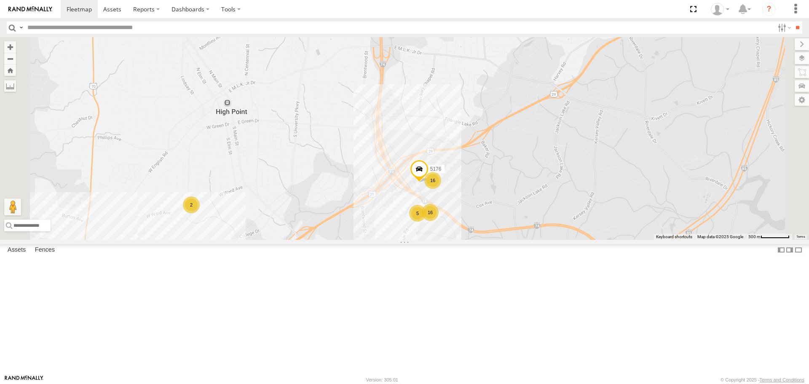
drag, startPoint x: 525, startPoint y: 256, endPoint x: 553, endPoint y: 210, distance: 53.8
click at [536, 239] on div "T3214 37088T 87122T T3213 40021T 40116T T3201 T1802 7769T 7766T 87121T 37144T T…" at bounding box center [404, 138] width 809 height 202
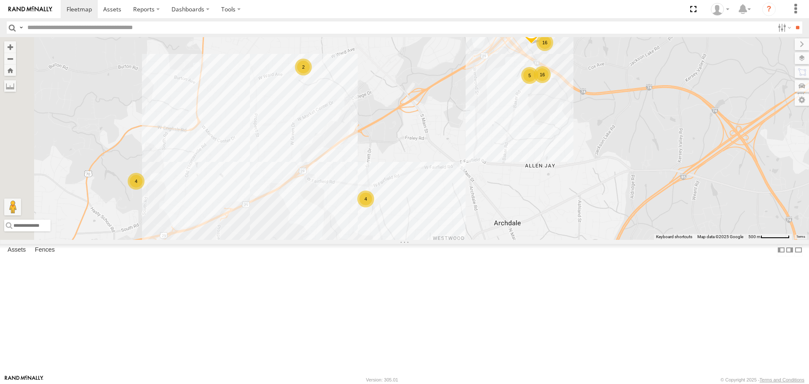
drag, startPoint x: 533, startPoint y: 265, endPoint x: 524, endPoint y: 210, distance: 56.3
click at [529, 227] on div "T3214 37088T 87122T T3213 40021T 40116T T3201 T1802 7769T 7766T 87121T 37144T T…" at bounding box center [404, 138] width 809 height 202
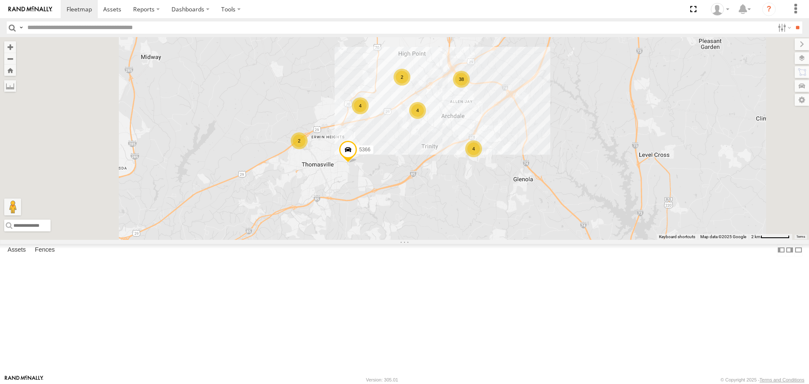
drag, startPoint x: 542, startPoint y: 252, endPoint x: 548, endPoint y: 246, distance: 8.6
click at [548, 239] on div "T3214 37088T 87122T T3213 40021T 40116T T3201 T1802 7769T 7766T 87121T 37144T T…" at bounding box center [404, 138] width 809 height 202
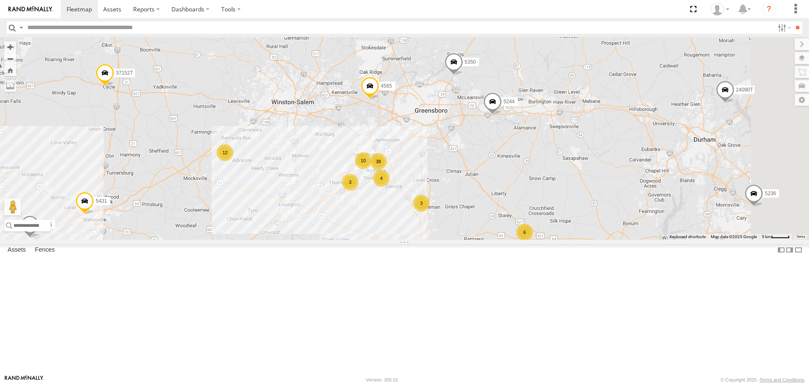
drag, startPoint x: 594, startPoint y: 205, endPoint x: 616, endPoint y: 204, distance: 21.9
click at [616, 206] on div "T3214 37088T 87122T T3213 40021T 40116T T3201 T1802 7769T 7766T 87121T 37144T T…" at bounding box center [404, 138] width 809 height 202
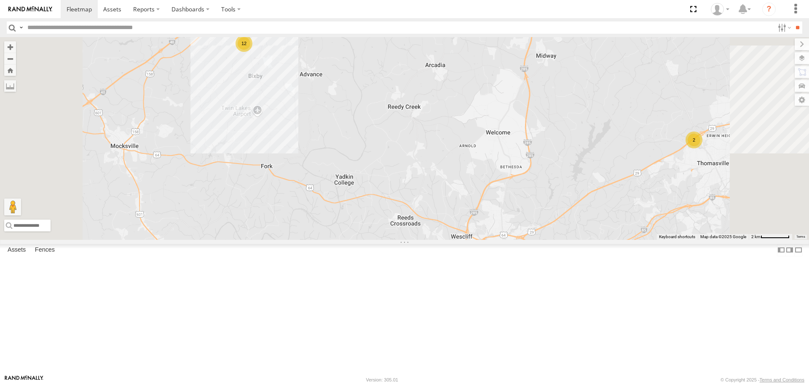
click at [355, 100] on div "T3214 37088T 87122T T3213 40021T 40116T T3201 T1802 7769T 7766T 87121T 37144T T…" at bounding box center [404, 138] width 809 height 202
click at [394, 140] on div "T3214 37088T 87122T T3213 40021T 40116T T3201 T1802 7769T 7766T 87121T 37144T T…" at bounding box center [404, 138] width 809 height 202
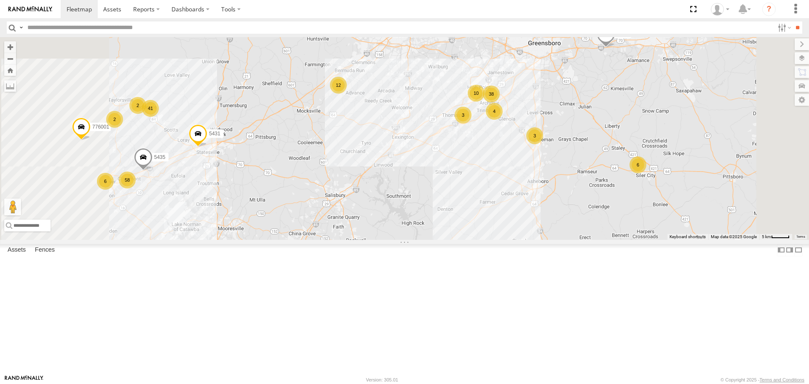
drag, startPoint x: 462, startPoint y: 253, endPoint x: 472, endPoint y: 212, distance: 41.6
click at [472, 213] on div "T3214 37088T 87122T T3213 40021T 40116T T3201 T1802 7769T 7766T 87121T 37144T T…" at bounding box center [404, 138] width 809 height 202
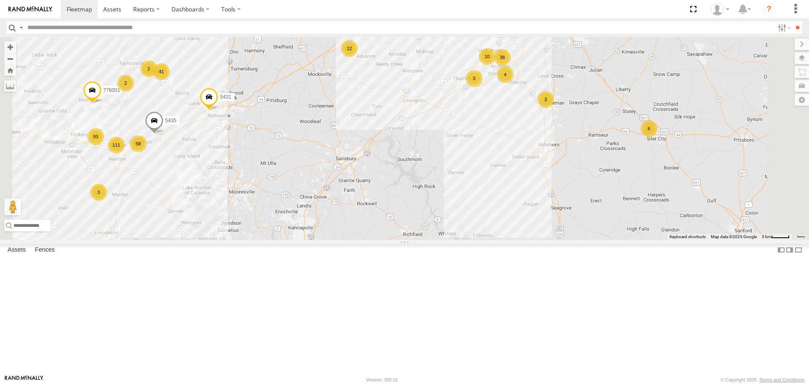
drag, startPoint x: 594, startPoint y: 282, endPoint x: 572, endPoint y: 189, distance: 96.1
click at [584, 230] on div "T3214 37088T 87122T T3213 40021T 40116T T3201 T1802 7769T 7766T 87121T 37144T T…" at bounding box center [404, 138] width 809 height 202
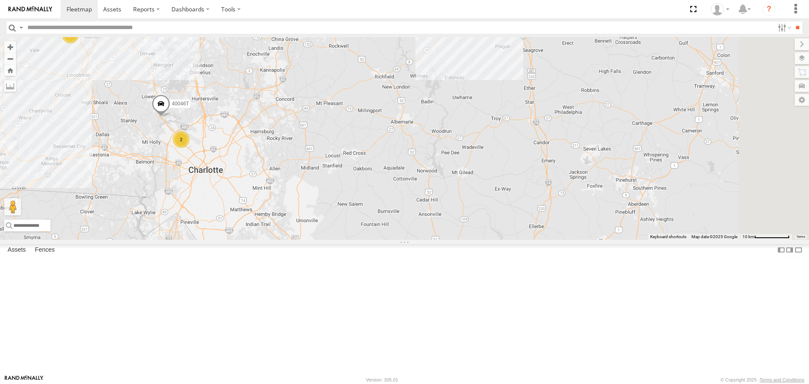
click at [428, 227] on div "T3214 37088T 87122T T3213 40021T 40116T T3201 T1802 7769T 7766T 87121T 37144T T…" at bounding box center [404, 138] width 809 height 202
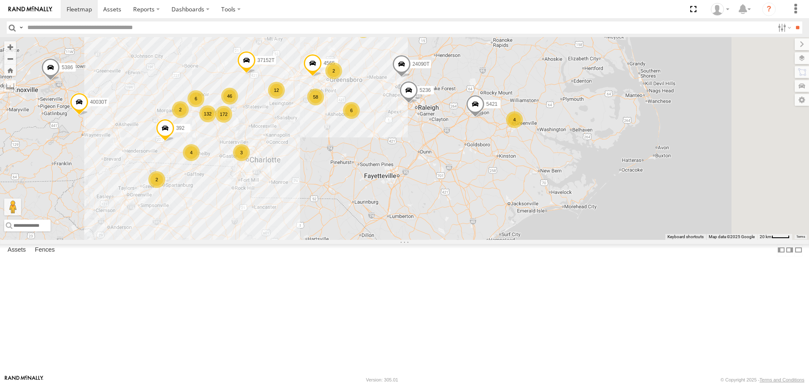
drag, startPoint x: 643, startPoint y: 217, endPoint x: 596, endPoint y: 234, distance: 50.3
click at [596, 234] on div "T3214 37088T 87122T T3213 40021T 40116T T3201 T1802 7769T 7766T 87121T 37144T T…" at bounding box center [404, 138] width 809 height 202
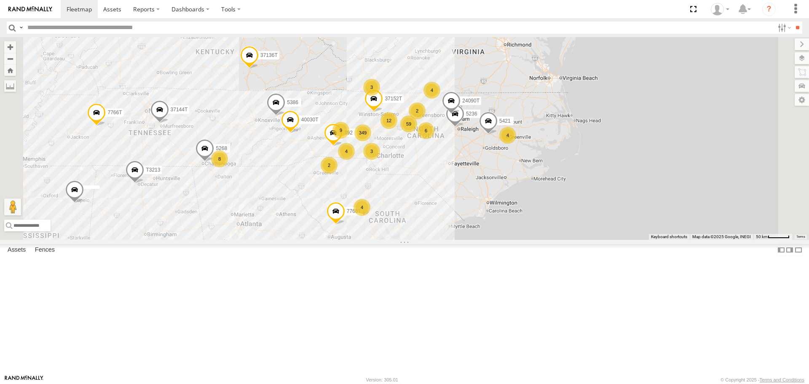
drag, startPoint x: 421, startPoint y: 267, endPoint x: 465, endPoint y: 236, distance: 53.9
click at [465, 236] on div "T3214 37088T 87122T T3213 40021T 40116T T3201 T1802 7769T 7766T 87121T 37144T T…" at bounding box center [404, 138] width 809 height 202
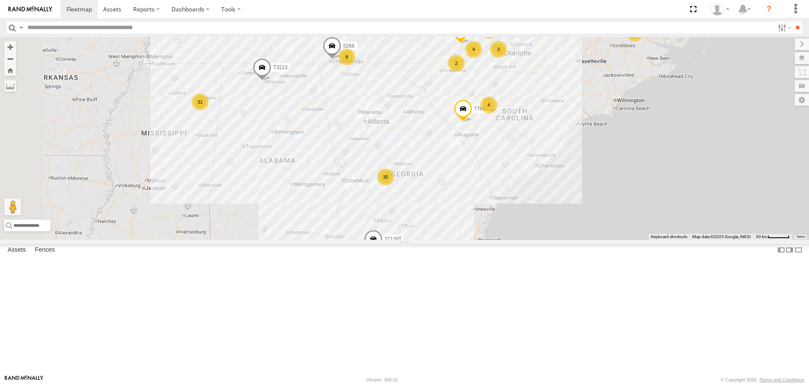
drag, startPoint x: 484, startPoint y: 247, endPoint x: 508, endPoint y: 207, distance: 46.1
click at [508, 207] on div "T3214 37088T 87122T T3213 40021T 40116T T3201 T1802 7769T 7766T 87121T 37144T T…" at bounding box center [404, 138] width 809 height 202
drag, startPoint x: 536, startPoint y: 290, endPoint x: 549, endPoint y: 250, distance: 42.9
click at [549, 239] on div "T3214 37088T 87122T T3213 40021T 40116T T3201 T1802 7769T 7766T 87121T 37144T T…" at bounding box center [404, 138] width 809 height 202
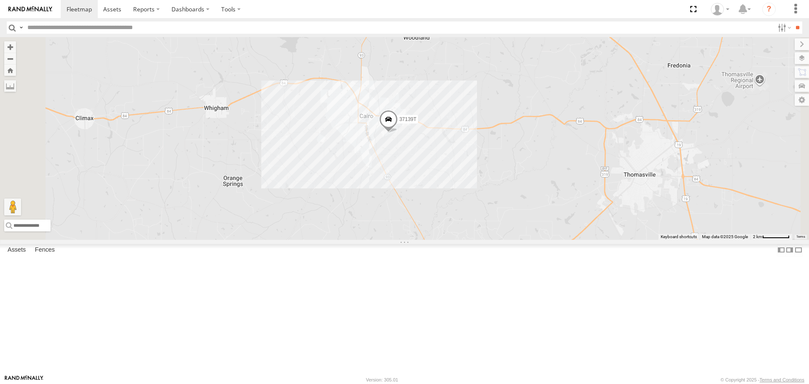
click at [427, 208] on div "T3214 37088T 87122T T3213 40021T 40116T T3201 T1802 7769T 7766T 87121T 37144T T…" at bounding box center [404, 138] width 809 height 202
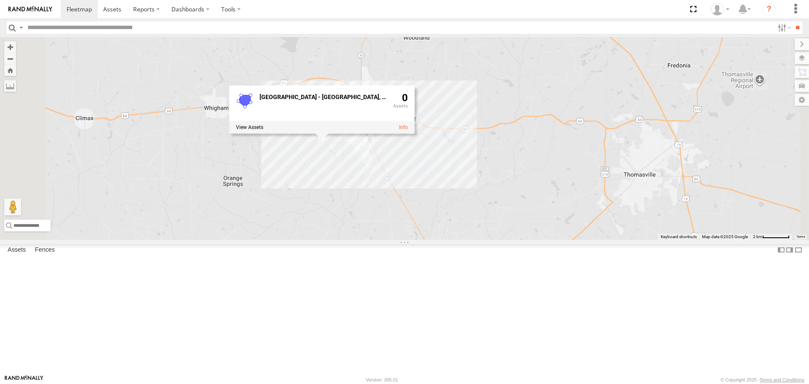
click at [447, 229] on div "T3214 37088T 87122T T3213 40021T 40116T T3201 T1802 7769T 7766T 87121T 37144T T…" at bounding box center [404, 138] width 809 height 202
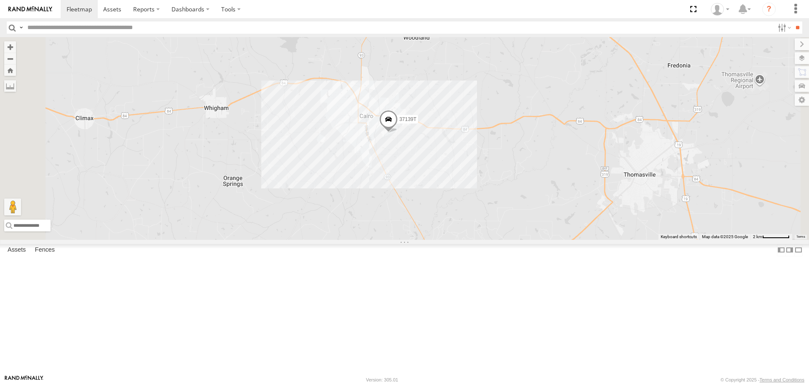
click at [497, 202] on div "T3214 37088T 87122T T3213 40021T 40116T T3201 T1802 7769T 7766T 87121T 37144T T…" at bounding box center [404, 138] width 809 height 202
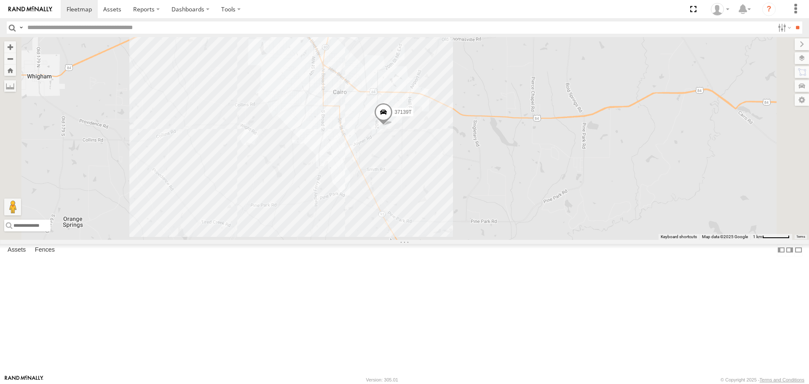
click at [393, 126] on span at bounding box center [383, 114] width 19 height 23
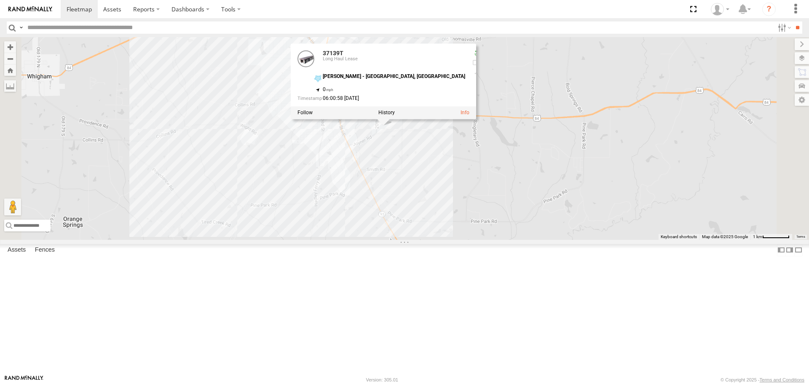
click at [518, 226] on div "T3214 37088T 87122T T3213 40021T 40116T T3201 T1802 7769T 7766T 87121T 37144T T…" at bounding box center [404, 138] width 809 height 202
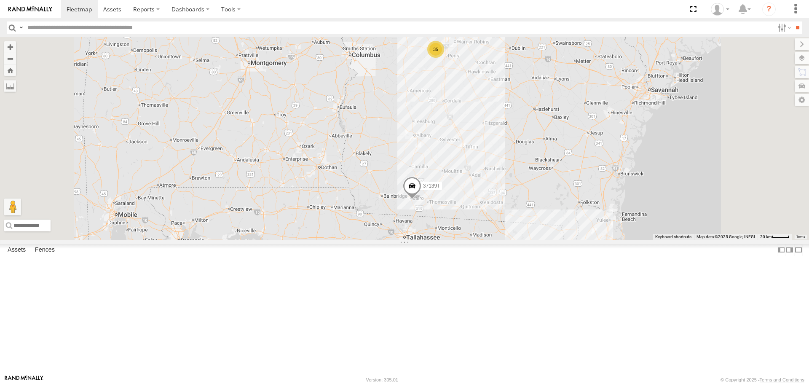
drag, startPoint x: 478, startPoint y: 175, endPoint x: 467, endPoint y: 283, distance: 108.4
click at [467, 239] on div "T3214 37088T 87122T T3213 40021T 40116T T3201 T1802 7769T 7766T 87121T 37144T T…" at bounding box center [404, 138] width 809 height 202
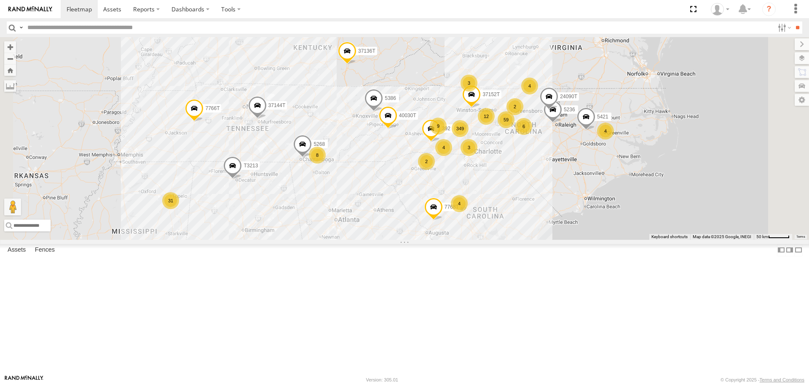
drag, startPoint x: 467, startPoint y: 164, endPoint x: 437, endPoint y: 270, distance: 110.4
click at [437, 239] on div "T3214 37088T 87122T T3213 40021T 40116T T3201 T1802 7769T 7766T 87121T 37144T T…" at bounding box center [404, 138] width 809 height 202
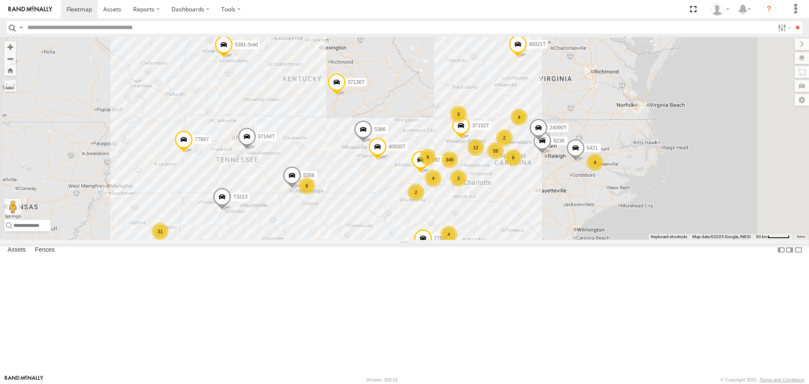
drag, startPoint x: 457, startPoint y: 233, endPoint x: 446, endPoint y: 266, distance: 34.1
click at [446, 239] on div "T3214 37088T 87122T T3213 40021T 40116T T3201 T1802 7769T 7766T 87121T 37144T T…" at bounding box center [404, 138] width 809 height 202
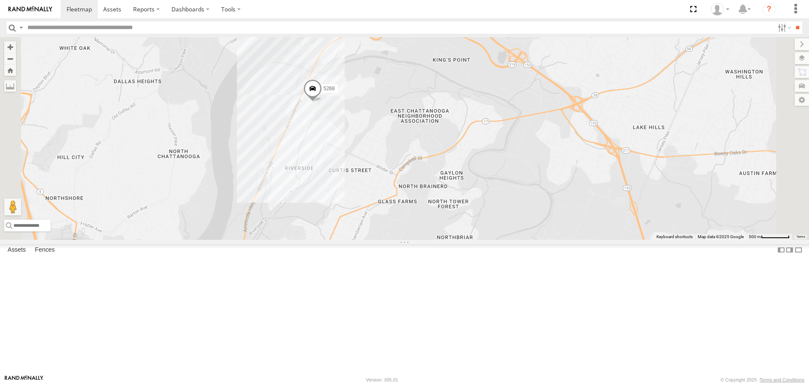
click at [419, 178] on div "T3214 37088T 87122T T3213 40021T 40116T T3201 T1802 7769T 7766T 87121T 37144T T…" at bounding box center [404, 138] width 809 height 202
click at [454, 202] on div "T3214 37088T 87122T T3213 40021T 40116T T3201 T1802 7769T 7766T 87121T 37144T T…" at bounding box center [404, 138] width 809 height 202
click at [454, 239] on div "T3214 37088T 87122T T3213 40021T 40116T T3201 T1802 7769T 7766T 87121T 37144T T…" at bounding box center [404, 138] width 809 height 202
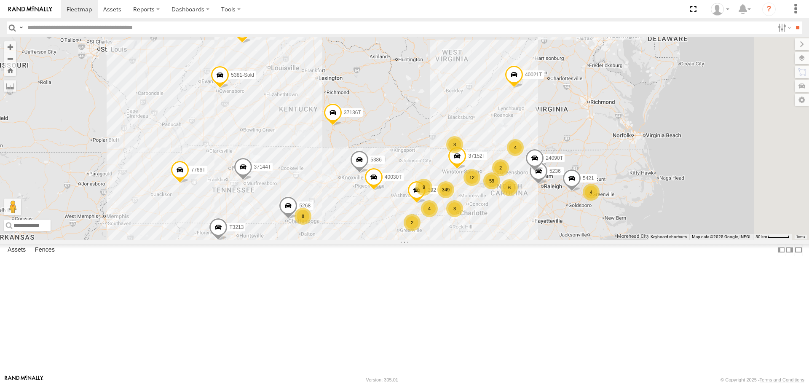
drag, startPoint x: 491, startPoint y: 267, endPoint x: 425, endPoint y: 263, distance: 65.8
click at [425, 239] on div "T3214 37088T 87122T T3213 40021T 40116T T3201 T1802 7769T 7766T 87121T 37144T T…" at bounding box center [404, 138] width 809 height 202
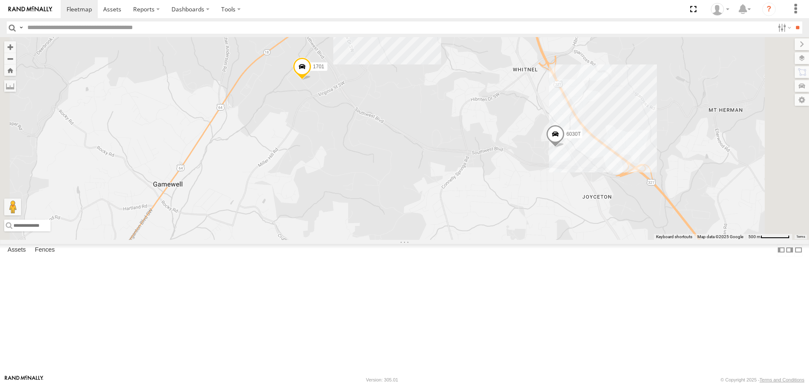
click at [470, 79] on div "T3214 37088T 87122T T3213 40021T 40116T T3201 T1802 7769T 7766T 87121T 37144T T…" at bounding box center [404, 138] width 809 height 202
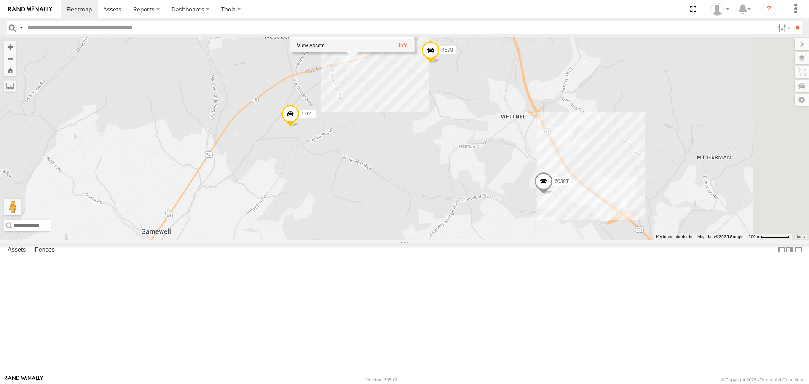
drag, startPoint x: 486, startPoint y: 126, endPoint x: 473, endPoint y: 177, distance: 52.1
click at [473, 177] on div "T3214 37088T 87122T T3213 40021T 40116T T3201 T1802 7769T 7766T 87121T 37144T T…" at bounding box center [404, 138] width 809 height 202
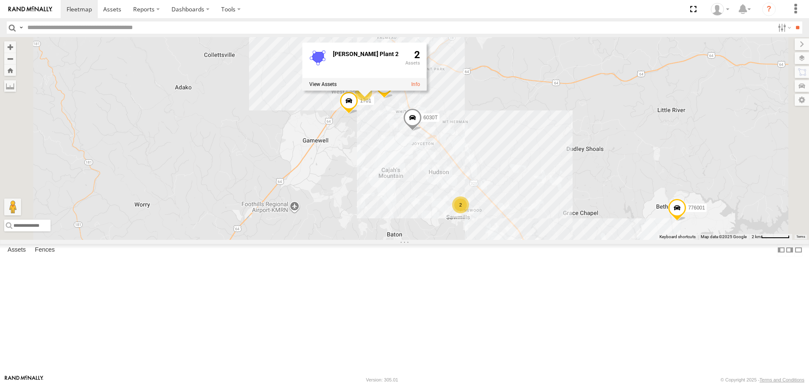
click at [517, 217] on div "T3214 37088T 87122T T3213 40021T 40116T T3201 T1802 7769T 7766T 87121T 37144T T…" at bounding box center [404, 138] width 809 height 202
click at [480, 188] on div "T3214 37088T 87122T T3213 40021T 40116T T3201 T1802 7769T 7766T 87121T 37144T T…" at bounding box center [404, 138] width 809 height 202
drag, startPoint x: 519, startPoint y: 210, endPoint x: 512, endPoint y: 217, distance: 9.9
click at [512, 218] on div "T3214 37088T 87122T T3213 40021T 40116T T3201 T1802 7769T 7766T 87121T 37144T T…" at bounding box center [404, 138] width 809 height 202
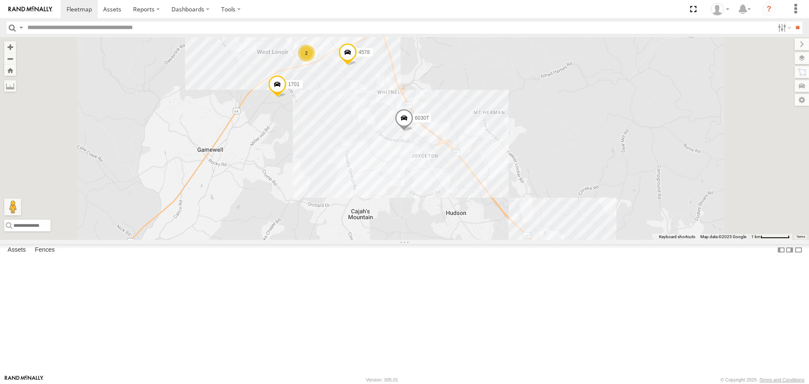
click at [414, 132] on span at bounding box center [404, 120] width 19 height 23
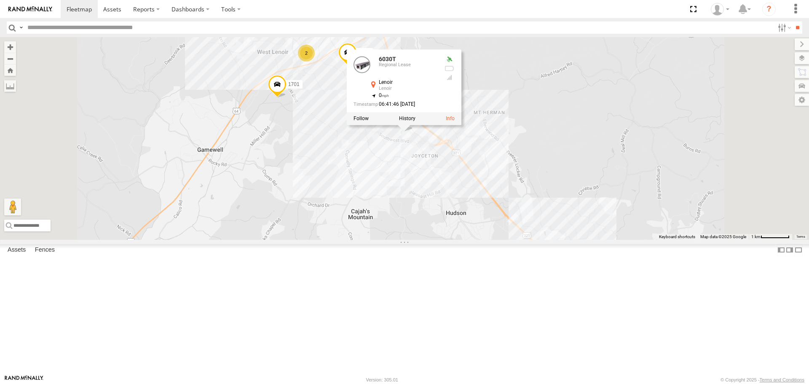
click at [500, 221] on div "T3214 37088T 87122T T3213 40021T 40116T T3201 T1802 7769T 7766T 87121T 37144T T…" at bounding box center [404, 138] width 809 height 202
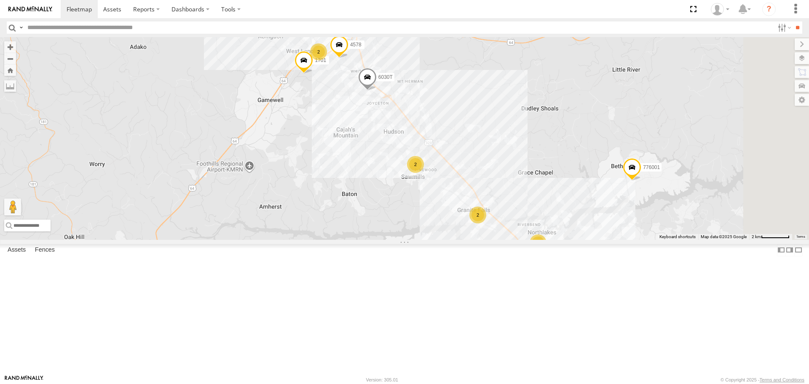
drag, startPoint x: 485, startPoint y: 231, endPoint x: 481, endPoint y: 225, distance: 7.6
click at [481, 226] on div "T3214 37088T 87122T T3213 40021T 40116T T3201 T1802 7769T 7766T 87121T 37144T T…" at bounding box center [404, 138] width 809 height 202
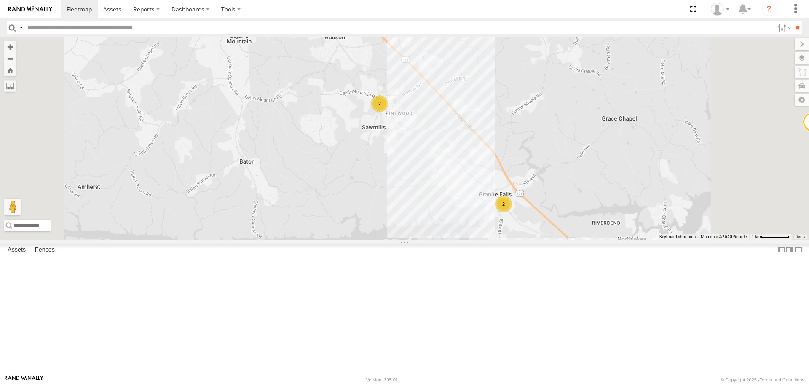
click at [520, 207] on div "T3214 37088T 87122T T3213 40021T 40116T T3201 T1802 7769T 7766T 87121T 37144T T…" at bounding box center [404, 138] width 809 height 202
click at [513, 228] on div "T3214 37088T 87122T T3213 40021T 40116T T3201 T1802 7769T 7766T 87121T 37144T T…" at bounding box center [404, 138] width 809 height 202
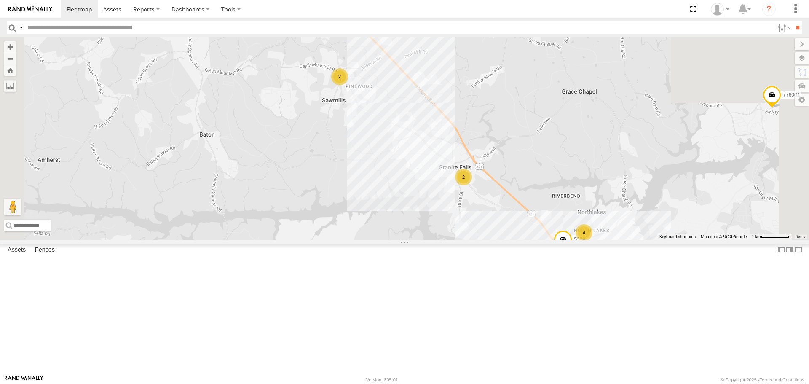
drag, startPoint x: 522, startPoint y: 257, endPoint x: 444, endPoint y: 206, distance: 93.4
click at [446, 207] on div "T3214 37088T 87122T T3213 40021T 40116T T3201 T1802 7769T 7766T 87121T 37144T T…" at bounding box center [404, 138] width 809 height 202
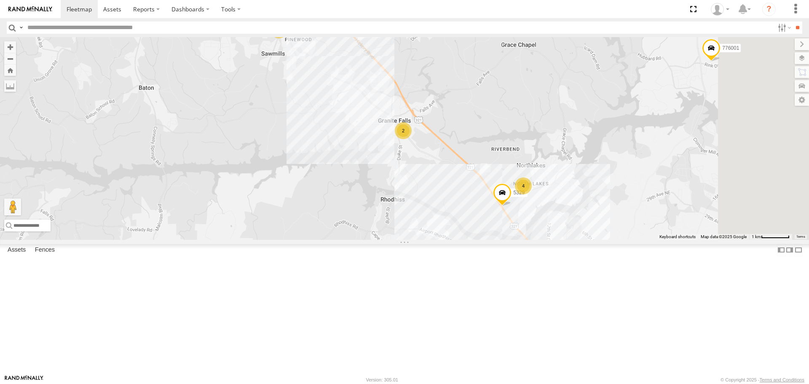
drag, startPoint x: 536, startPoint y: 250, endPoint x: 497, endPoint y: 168, distance: 90.5
click at [511, 202] on div "T3214 37088T 87122T T3213 40021T 40116T T3201 T1802 7769T 7766T 87121T 37144T T…" at bounding box center [404, 138] width 809 height 202
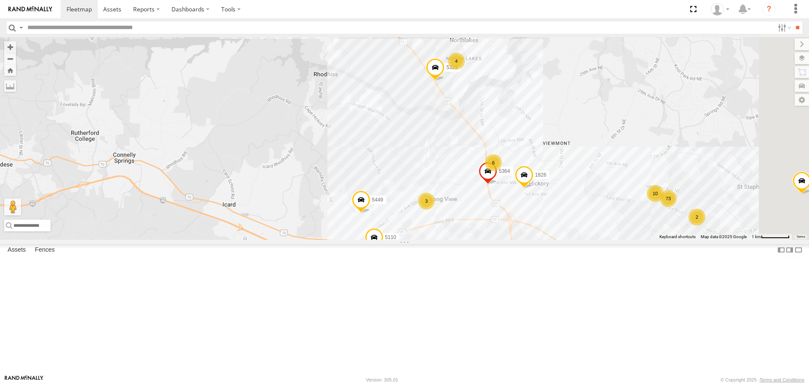
drag, startPoint x: 505, startPoint y: 204, endPoint x: 494, endPoint y: 176, distance: 30.4
click at [494, 176] on div "T3214 37088T 87122T T3213 40021T 40116T T3201 T1802 7769T 7766T 87121T 37144T T…" at bounding box center [404, 138] width 809 height 202
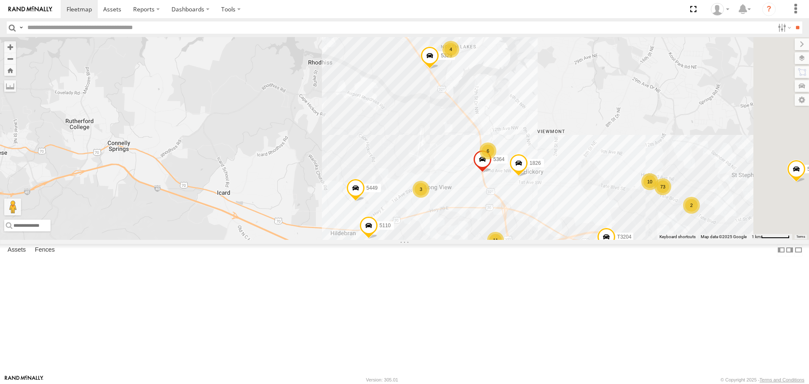
drag, startPoint x: 550, startPoint y: 265, endPoint x: 558, endPoint y: 236, distance: 30.3
click at [558, 239] on div "T3214 37088T 87122T T3213 40021T 40116T T3201 T1802 7769T 7766T 87121T 37144T T…" at bounding box center [404, 138] width 809 height 202
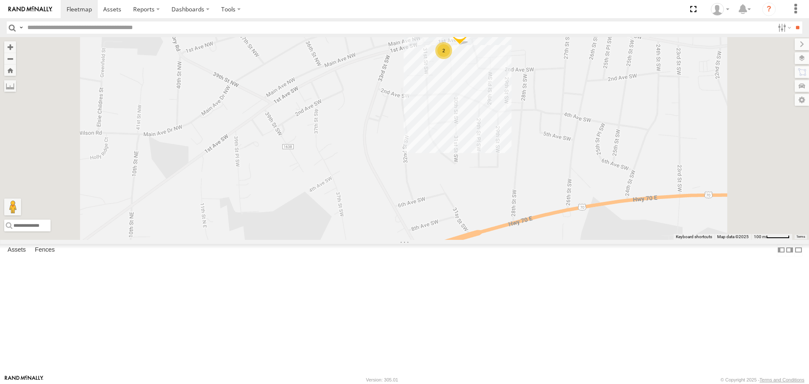
click at [564, 138] on div "T3214 37088T 87122T T3213 40021T 40116T T3201 T1802 7769T 7766T 87121T 37144T T…" at bounding box center [404, 138] width 809 height 202
click at [559, 175] on div "T3214 37088T 87122T T3213 40021T 40116T T3201 T1802 7769T 7766T 87121T 37144T T…" at bounding box center [404, 138] width 809 height 202
click at [561, 210] on div "T3214 37088T 87122T T3213 40021T 40116T T3201 T1802 7769T 7766T 87121T 37144T T…" at bounding box center [404, 138] width 809 height 202
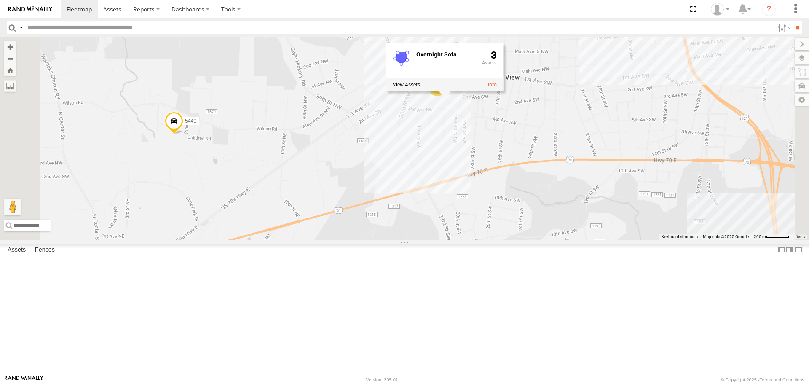
click at [525, 203] on div "T3214 37088T 87122T T3213 40021T 40116T T3201 T1802 7769T 7766T 87121T 37144T T…" at bounding box center [404, 138] width 809 height 202
drag, startPoint x: 537, startPoint y: 235, endPoint x: 482, endPoint y: 180, distance: 77.8
click at [487, 183] on div "T3214 37088T 87122T T3213 40021T 40116T T3201 T1802 7769T 7766T 87121T 37144T T…" at bounding box center [404, 138] width 809 height 202
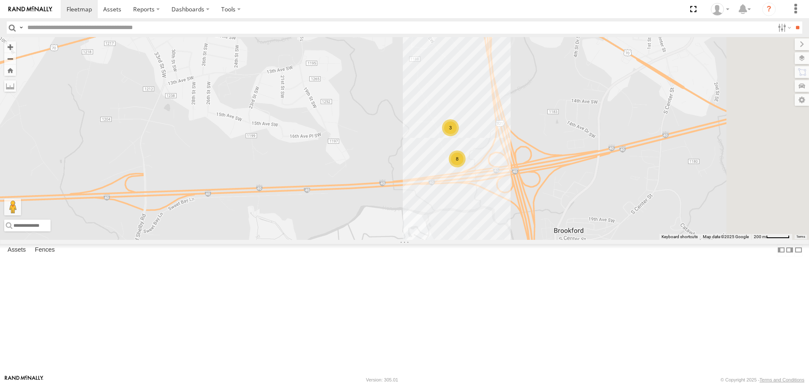
drag, startPoint x: 595, startPoint y: 234, endPoint x: 421, endPoint y: 189, distance: 179.7
click at [431, 194] on div "T3214 37088T 87122T T3213 40021T 40116T T3201 T1802 7769T 7766T 87121T 37144T T…" at bounding box center [404, 138] width 809 height 202
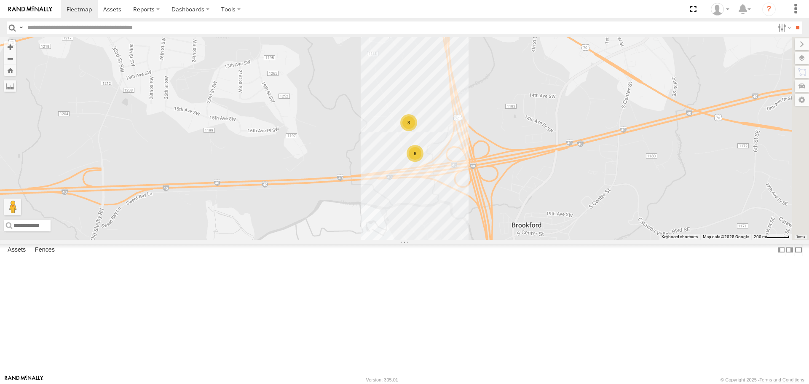
click at [510, 201] on div "T3214 37088T 87122T T3213 40021T 40116T T3201 T1802 7769T 7766T 87121T 37144T T…" at bounding box center [404, 138] width 809 height 202
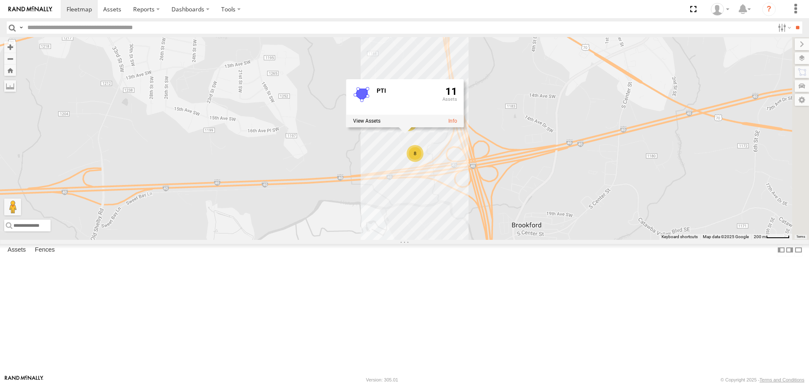
click at [456, 215] on div "T3214 37088T 87122T T3213 40021T 40116T T3201 T1802 7769T 7766T 87121T 37144T T…" at bounding box center [404, 138] width 809 height 202
click at [426, 223] on div "T3214 37088T 87122T T3213 40021T 40116T T3201 T1802 7769T 7766T 87121T 37144T T…" at bounding box center [404, 138] width 809 height 202
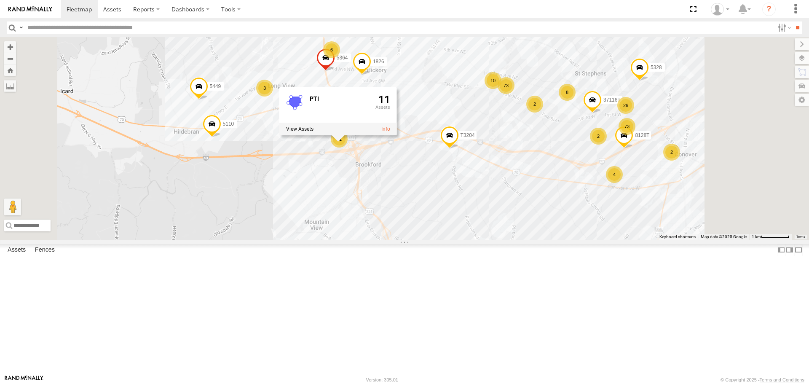
click at [409, 239] on div "T3214 37088T 87122T T3213 40021T 40116T T3201 T1802 7769T 7766T 87121T 37144T T…" at bounding box center [404, 138] width 809 height 202
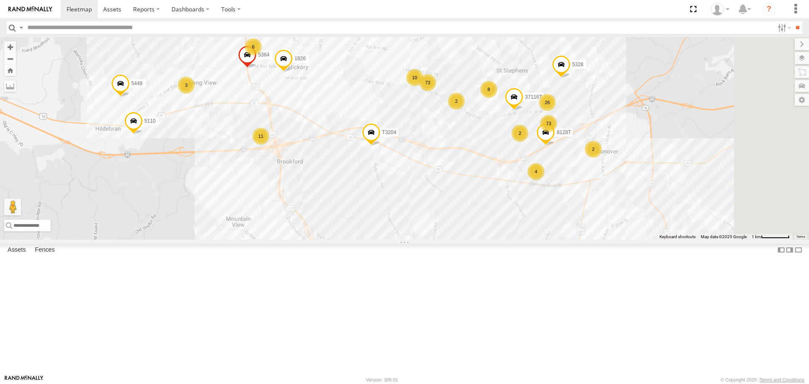
drag, startPoint x: 573, startPoint y: 267, endPoint x: 486, endPoint y: 262, distance: 87.4
click at [487, 239] on div "T3214 37088T 87122T T3213 40021T 40116T T3201 T1802 7769T 7766T 87121T 37144T T…" at bounding box center [404, 138] width 809 height 202
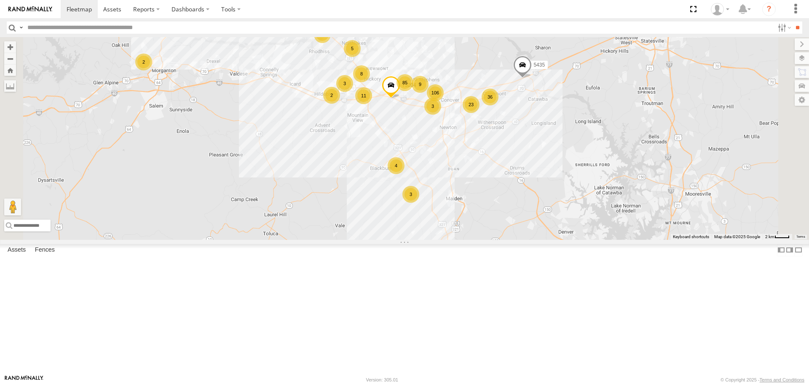
drag, startPoint x: 455, startPoint y: 258, endPoint x: 442, endPoint y: 215, distance: 44.4
click at [443, 218] on div "T3214 37088T 87122T T3213 40021T 40116T T3201 T1802 7769T 7766T 87121T 37144T T…" at bounding box center [404, 138] width 809 height 202
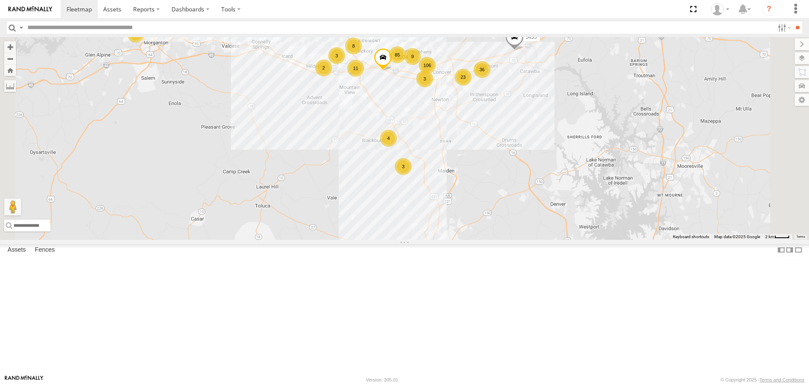
drag, startPoint x: 446, startPoint y: 266, endPoint x: 471, endPoint y: 205, distance: 66.0
click at [466, 210] on div "T3214 37088T 87122T T3213 40021T 40116T T3201 T1802 7769T 7766T 87121T 37144T T…" at bounding box center [404, 138] width 809 height 202
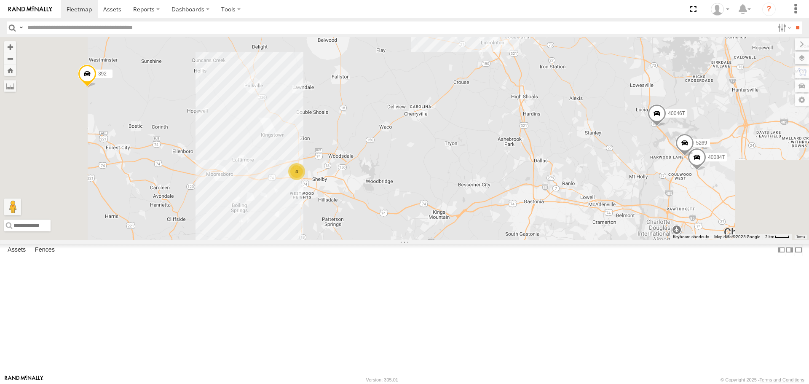
drag, startPoint x: 419, startPoint y: 257, endPoint x: 434, endPoint y: 205, distance: 54.2
click at [434, 204] on div "T3214 37088T 87122T T3213 40021T 40116T T3201 T1802 7769T 7766T 87121T 37144T T…" at bounding box center [404, 138] width 809 height 202
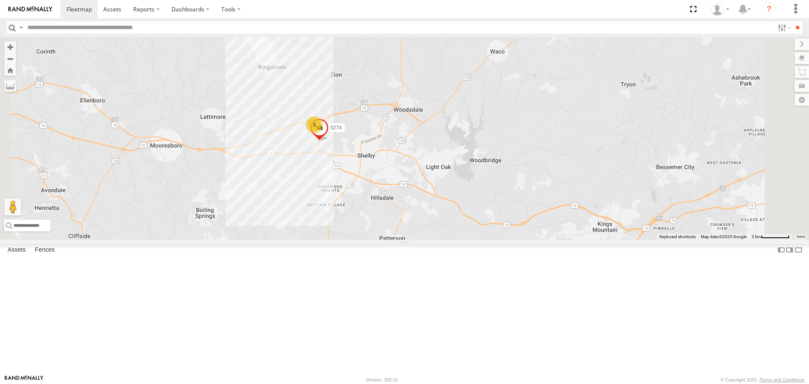
click at [409, 199] on div "T3214 37088T 87122T T3213 40021T 40116T T3201 T1802 7769T 7766T 87121T 37144T T…" at bounding box center [404, 138] width 809 height 202
click at [395, 229] on div "T3214 37088T 87122T T3213 40021T 40116T T3201 T1802 7769T 7766T 87121T 37144T T…" at bounding box center [404, 138] width 809 height 202
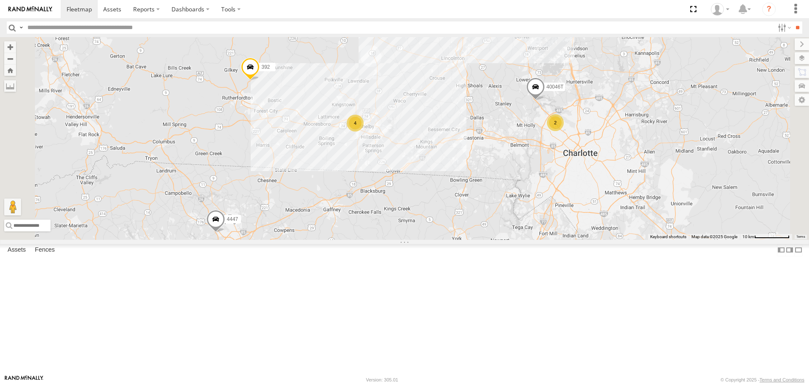
drag, startPoint x: 331, startPoint y: 211, endPoint x: 429, endPoint y: 195, distance: 98.8
click at [429, 195] on div "T3214 37088T 87122T T3213 40021T 40116T T3201 T1802 7769T 7766T 87121T 37144T T…" at bounding box center [404, 138] width 809 height 202
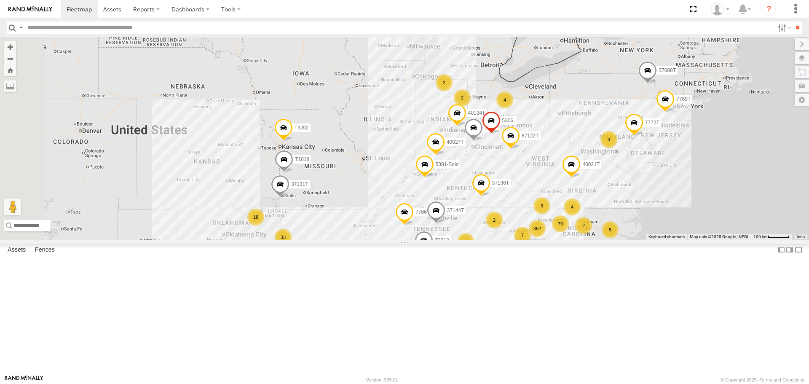
drag, startPoint x: 432, startPoint y: 306, endPoint x: 449, endPoint y: 334, distance: 33.3
click at [449, 239] on div "T3214 37088T 87122T T3213 40021T 40116T T3201 T1802 7769T 7766T 87121T 37144T T…" at bounding box center [404, 138] width 809 height 202
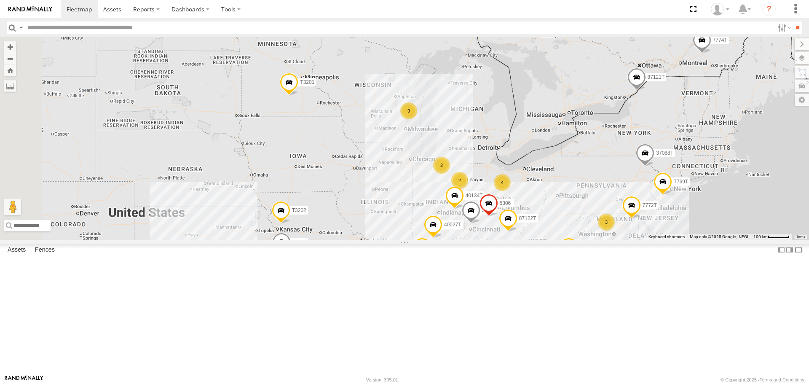
drag, startPoint x: 473, startPoint y: 287, endPoint x: 469, endPoint y: 303, distance: 15.6
click at [469, 239] on div "T3214 37088T 87122T T3213 40021T 40116T T3201 T1802 7769T 7766T 87121T 37144T T…" at bounding box center [404, 138] width 809 height 202
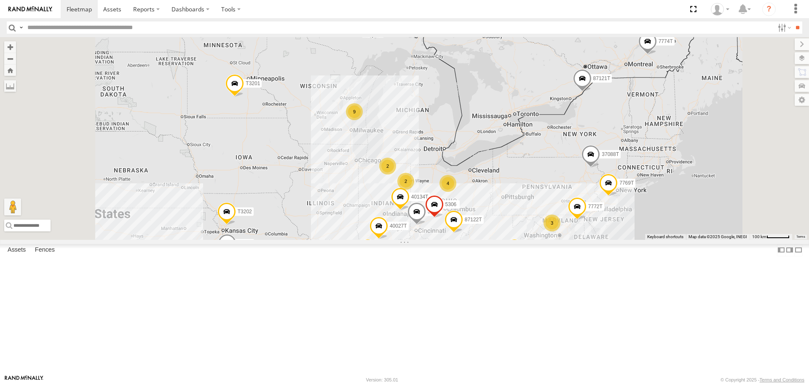
drag, startPoint x: 435, startPoint y: 282, endPoint x: 420, endPoint y: 212, distance: 72.3
click at [425, 231] on div "T3214 37088T 87122T T3213 40021T 40116T T3201 T1802 7769T 7766T 87121T 37144T T…" at bounding box center [404, 138] width 809 height 202
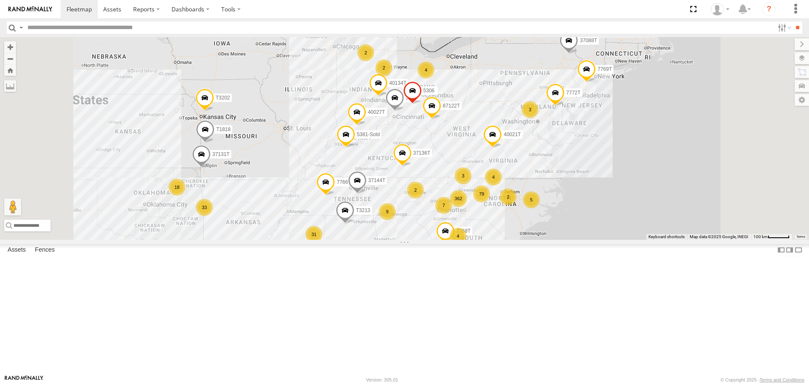
drag, startPoint x: 380, startPoint y: 259, endPoint x: 387, endPoint y: 218, distance: 41.4
click at [387, 218] on div "T3214 37088T 87122T T3213 40021T 40116T T3201 T1802 7769T 7766T 87121T 37144T T…" at bounding box center [404, 138] width 809 height 202
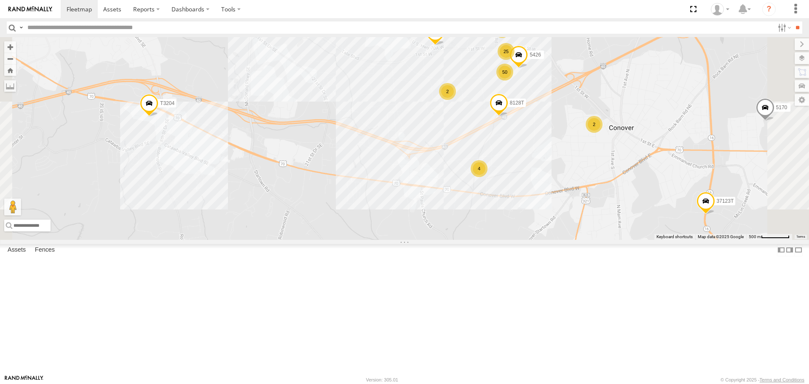
click at [541, 115] on div "T3214 37088T 87122T T3213 40021T 40116T T3201 T1802 7769T 7766T 87121T 37144T T…" at bounding box center [404, 138] width 809 height 202
click at [533, 128] on div "T3214 37088T 87122T T3213 40021T 40116T T3201 T1802 7769T 7766T 87121T 37144T T…" at bounding box center [404, 138] width 809 height 202
click at [512, 141] on div "T3214 37088T 87122T T3213 40021T 40116T T3201 T1802 7769T 7766T 87121T 37144T T…" at bounding box center [404, 138] width 809 height 202
click at [394, 13] on div "8" at bounding box center [385, 4] width 17 height 17
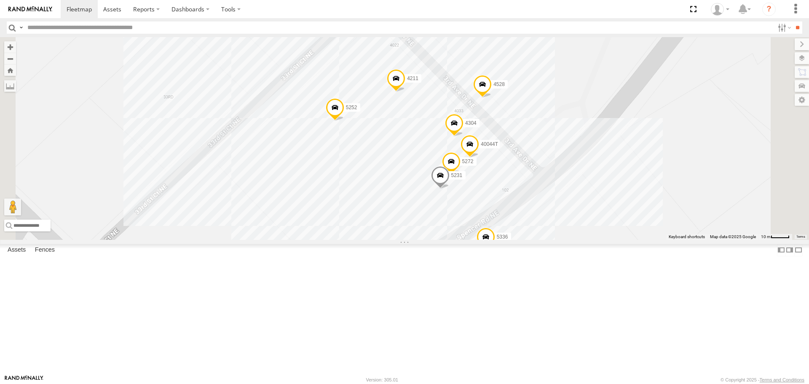
click at [497, 239] on div "T3214 37088T 87122T T3213 40021T 40116T T3201 T1802 7769T 7766T 87121T 37144T T…" at bounding box center [404, 138] width 809 height 202
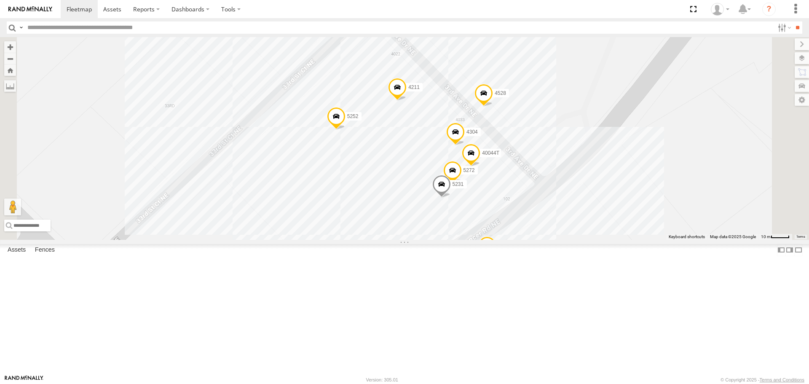
click at [489, 238] on div "T3214 37088T 87122T T3213 40021T 40116T T3201 T1802 7769T 7766T 87121T 37144T T…" at bounding box center [404, 138] width 809 height 202
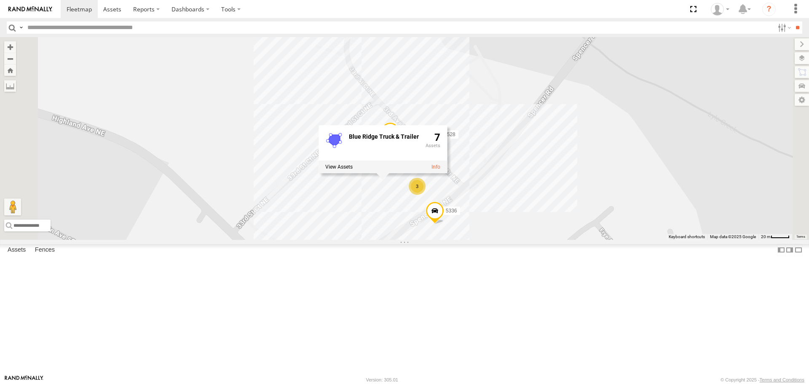
click at [386, 239] on div "T3214 37088T 87122T T3213 40021T 40116T T3201 T1802 7769T 7766T 87121T 37144T T…" at bounding box center [404, 138] width 809 height 202
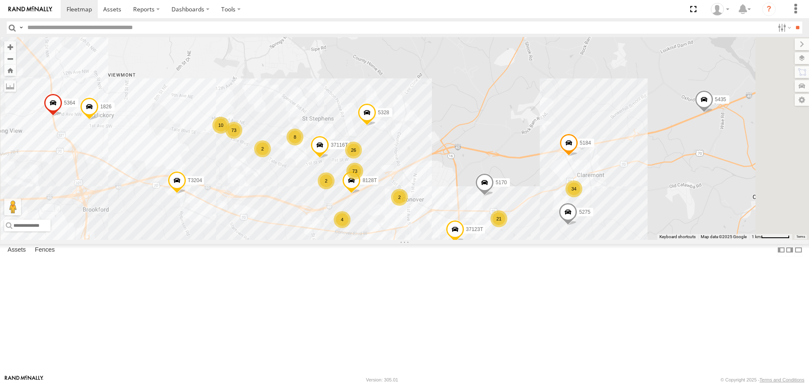
drag, startPoint x: 392, startPoint y: 300, endPoint x: 407, endPoint y: 229, distance: 72.8
click at [407, 229] on div "T3214 37088T 87122T T3213 40021T 40116T T3201 T1802 7769T 7766T 87121T 37144T T…" at bounding box center [404, 138] width 809 height 202
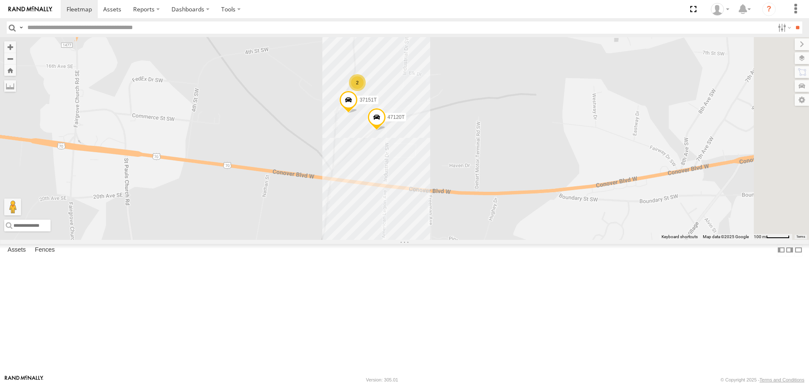
click at [465, 189] on div "T3214 37088T 87122T T3213 40021T 40116T T3201 T1802 7769T 7766T 87121T 37144T T…" at bounding box center [404, 138] width 809 height 202
click at [462, 239] on div "T3214 37088T 87122T T3213 40021T 40116T T3201 T1802 7769T 7766T 87121T 37144T T…" at bounding box center [404, 138] width 809 height 202
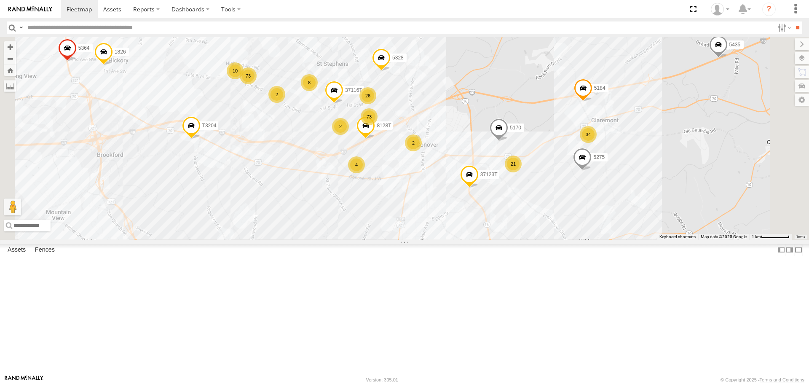
click at [299, 230] on div "T3214 37088T 87122T T3213 40021T 40116T T3201 T1802 7769T 7766T 87121T 37144T T…" at bounding box center [404, 138] width 809 height 202
click at [297, 209] on div "T3214 37088T 87122T T3213 40021T 40116T T3201 T1802 7769T 7766T 87121T 37144T T…" at bounding box center [404, 138] width 809 height 202
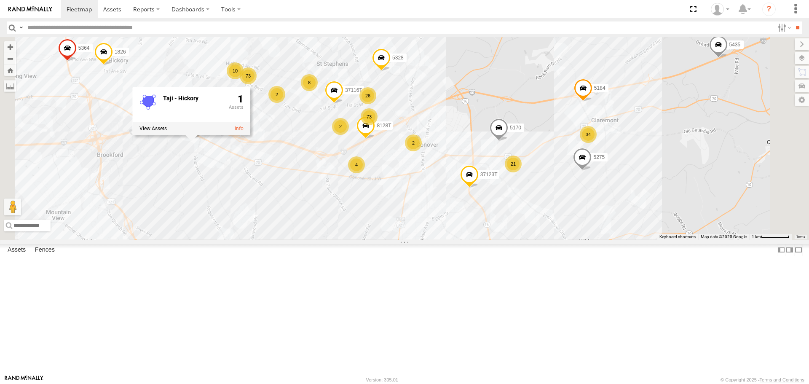
click at [293, 239] on div "T3214 37088T 87122T T3213 40021T 40116T T3201 T1802 7769T 7766T 87121T 37144T T…" at bounding box center [404, 138] width 809 height 202
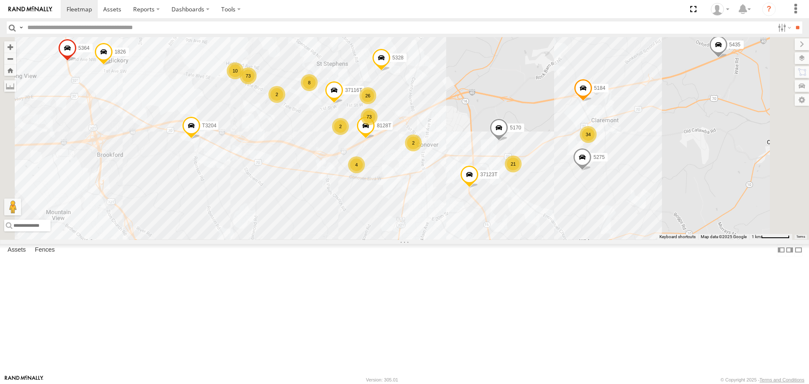
click at [293, 239] on div "T3214 37088T 87122T T3213 40021T 40116T T3201 T1802 7769T 7766T 87121T 37144T T…" at bounding box center [404, 138] width 809 height 202
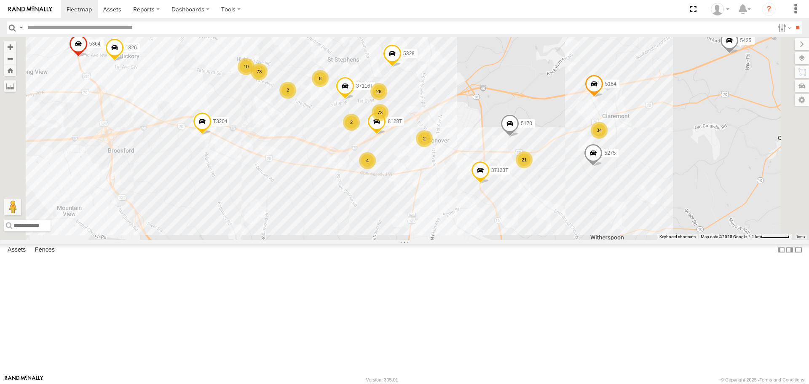
drag, startPoint x: 521, startPoint y: 293, endPoint x: 531, endPoint y: 287, distance: 11.7
click at [531, 239] on div "T3214 37088T 87122T T3213 40021T 40116T T3201 T1802 7769T 7766T 87121T 37144T T…" at bounding box center [404, 138] width 809 height 202
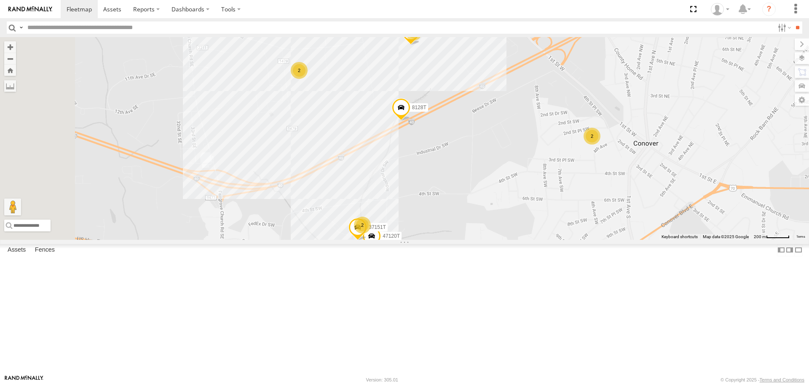
drag, startPoint x: 518, startPoint y: 229, endPoint x: 571, endPoint y: 252, distance: 58.0
click at [571, 239] on div "T3214 37088T 87122T T3213 40021T 40116T T3201 T1802 7769T 7766T 87121T 37144T T…" at bounding box center [404, 138] width 809 height 202
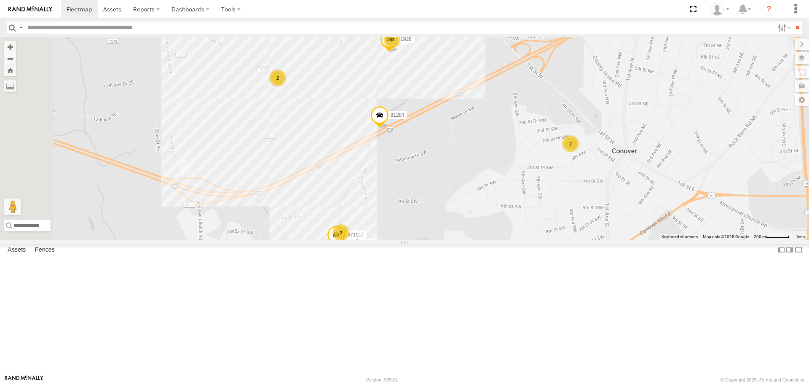
drag, startPoint x: 699, startPoint y: 241, endPoint x: 664, endPoint y: 252, distance: 36.8
click at [664, 239] on div "T3214 37088T 87122T T3213 40021T 40116T T3201 T1802 7769T 7766T 87121T 37144T T…" at bounding box center [404, 138] width 809 height 202
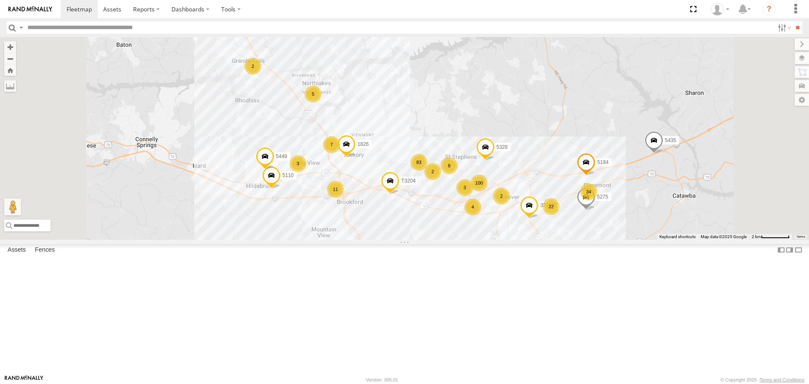
drag, startPoint x: 465, startPoint y: 307, endPoint x: 508, endPoint y: 302, distance: 44.1
click at [508, 239] on div "T3214 37088T 87122T T3213 40021T 40116T T3201 T1802 7769T 7766T 87121T 37144T T…" at bounding box center [404, 138] width 809 height 202
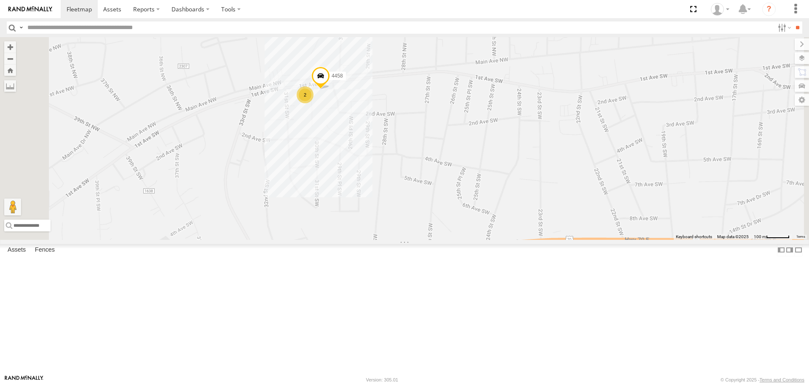
click at [420, 192] on div "T3214 37088T 87122T T3213 40021T 40116T T3201 T1802 7769T 7766T 87121T 37144T T…" at bounding box center [404, 138] width 809 height 202
click at [419, 184] on div "T3214 37088T 87122T T3213 40021T 40116T T3201 T1802 7769T 7766T 87121T 37144T T…" at bounding box center [404, 138] width 809 height 202
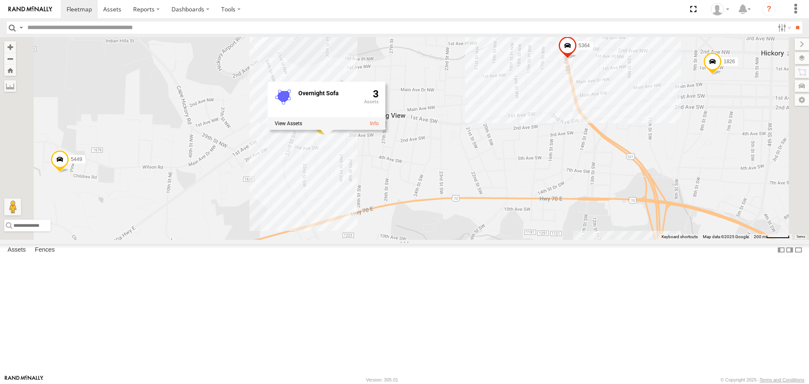
click at [489, 239] on div "T3214 37088T 87122T T3213 40021T 40116T T3201 T1802 7769T 7766T 87121T 37144T T…" at bounding box center [404, 138] width 809 height 202
drag, startPoint x: 472, startPoint y: 314, endPoint x: 470, endPoint y: 310, distance: 4.3
click at [471, 239] on div "T3214 37088T 87122T T3213 40021T 40116T T3201 T1802 7769T 7766T 87121T 37144T T…" at bounding box center [404, 138] width 809 height 202
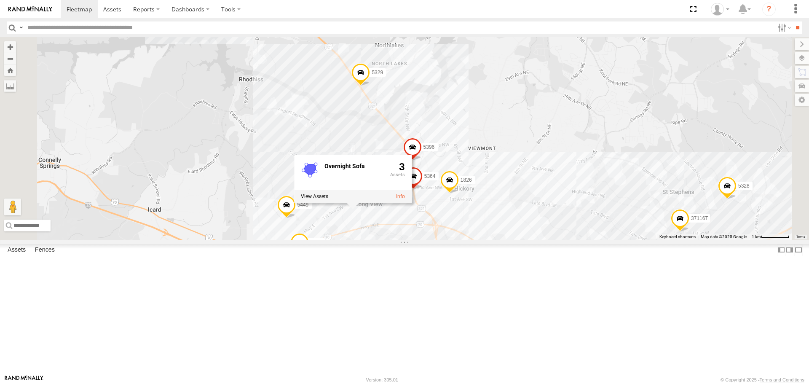
click at [443, 239] on div "T3214 37088T 87122T T3213 40021T 40116T T3201 T1802 7769T 7766T 87121T 37144T T…" at bounding box center [404, 138] width 809 height 202
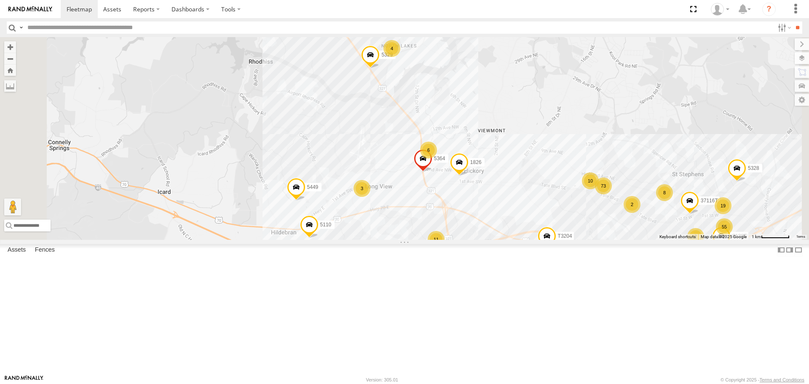
drag, startPoint x: 443, startPoint y: 330, endPoint x: 487, endPoint y: 244, distance: 96.1
click at [480, 239] on div "T3214 37088T 87122T T3213 40021T 40116T T3201 T1802 7769T 7766T 87121T 37144T T…" at bounding box center [404, 138] width 809 height 202
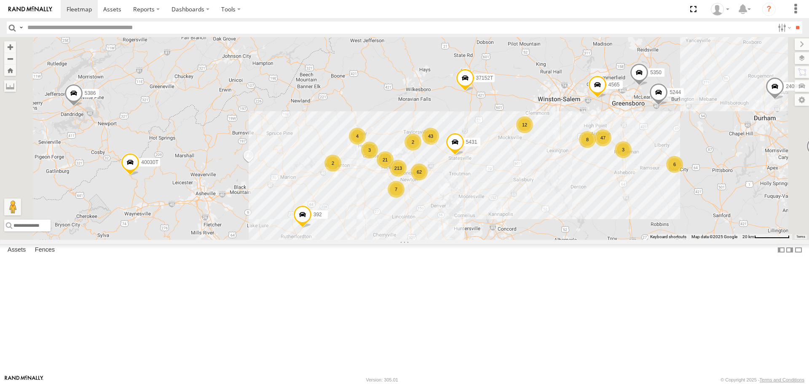
drag, startPoint x: 481, startPoint y: 293, endPoint x: 473, endPoint y: 222, distance: 71.3
click at [473, 222] on div "T3214 37088T 87122T T3213 40021T 40116T T3201 T1802 7769T 7766T 87121T 37144T T…" at bounding box center [404, 138] width 809 height 202
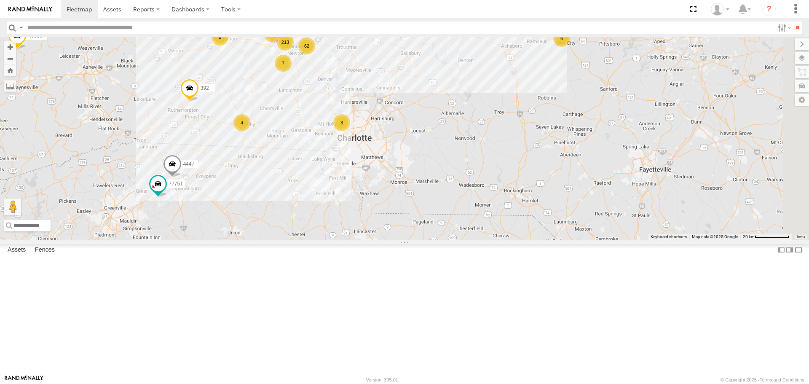
drag, startPoint x: 599, startPoint y: 242, endPoint x: 530, endPoint y: 271, distance: 74.6
click at [530, 239] on div "T3214 37088T 87122T T3213 40021T 40116T T3201 T1802 7769T 7766T 87121T 37144T T…" at bounding box center [404, 138] width 809 height 202
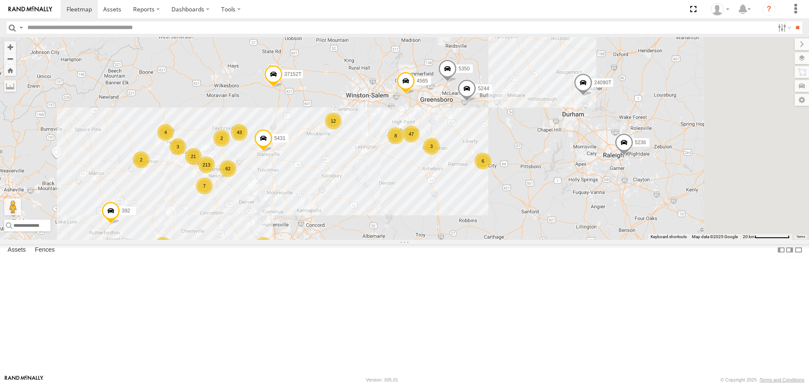
drag, startPoint x: 606, startPoint y: 169, endPoint x: 552, endPoint y: 277, distance: 120.1
click at [552, 239] on div "T3214 37088T 87122T T3213 40021T 40116T T3201 T1802 7769T 7766T 87121T 37144T T…" at bounding box center [404, 138] width 809 height 202
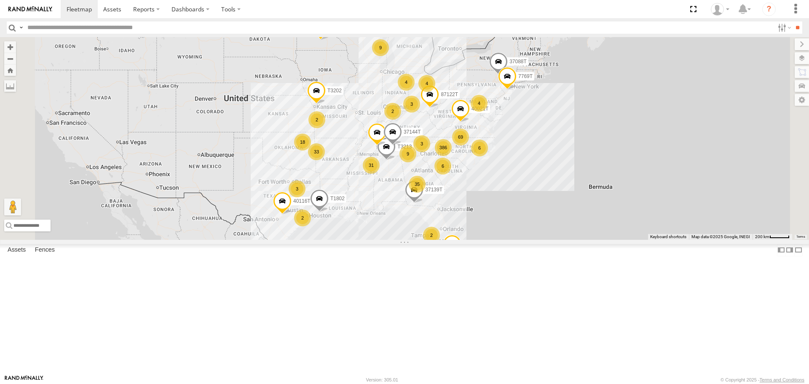
scroll to position [13736, 0]
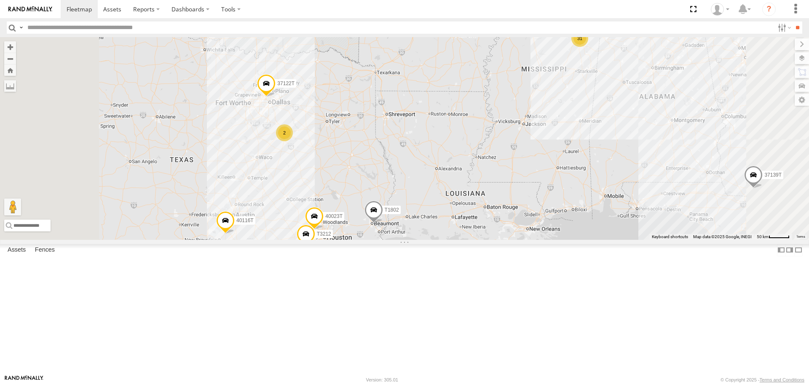
drag, startPoint x: 406, startPoint y: 217, endPoint x: 402, endPoint y: 255, distance: 38.6
click at [402, 239] on div "T3214 37088T 87122T T3213 40021T 40116T T3201 T1802 7769T 7766T 87121T 37144T T…" at bounding box center [404, 138] width 809 height 202
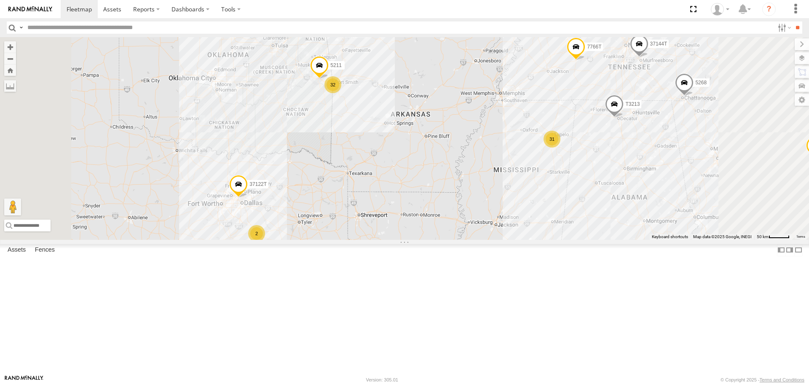
drag, startPoint x: 478, startPoint y: 164, endPoint x: 450, endPoint y: 264, distance: 103.6
click at [450, 239] on div "T3214 37088T 87122T T3213 40021T 40116T T3201 T1802 7769T 7766T 87121T 37144T T…" at bounding box center [404, 138] width 809 height 202
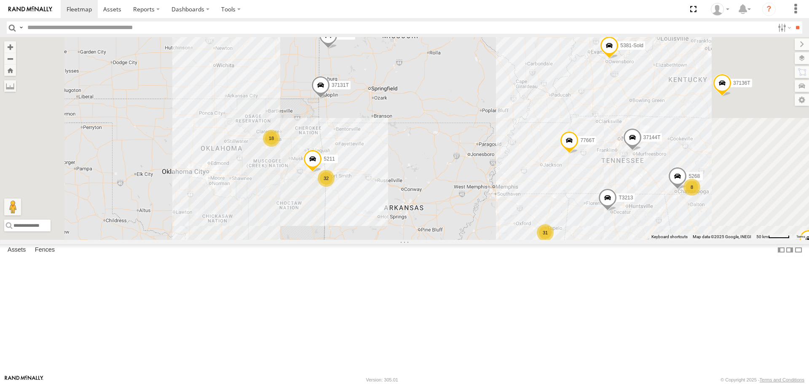
drag, startPoint x: 471, startPoint y: 218, endPoint x: 463, endPoint y: 277, distance: 60.0
click at [463, 239] on div "T3214 37088T 87122T T3213 40021T 40116T T3201 T1802 7769T 7766T 87121T 37144T T…" at bounding box center [404, 138] width 809 height 202
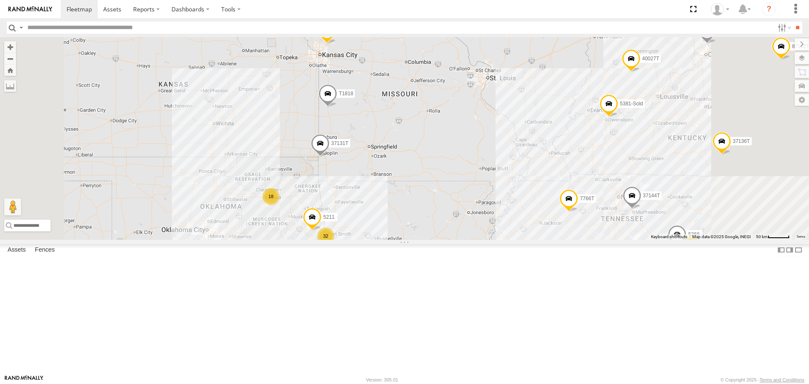
drag, startPoint x: 484, startPoint y: 179, endPoint x: 483, endPoint y: 234, distance: 55.7
click at [484, 236] on div "T3214 37088T 87122T T3213 40021T 40116T T3201 T1802 7769T 7766T 87121T 37144T T…" at bounding box center [404, 138] width 809 height 202
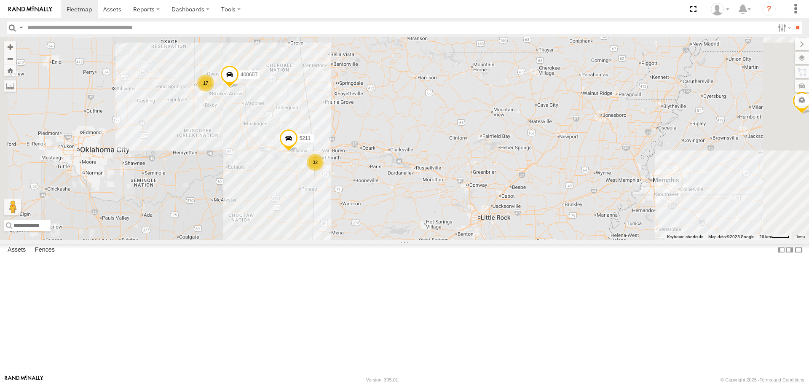
drag, startPoint x: 362, startPoint y: 321, endPoint x: 376, endPoint y: 181, distance: 140.3
click at [370, 239] on div "T3214 37088T 87122T T3213 40021T 40116T T3201 T1802 7769T 7766T 87121T 37144T T…" at bounding box center [404, 138] width 809 height 202
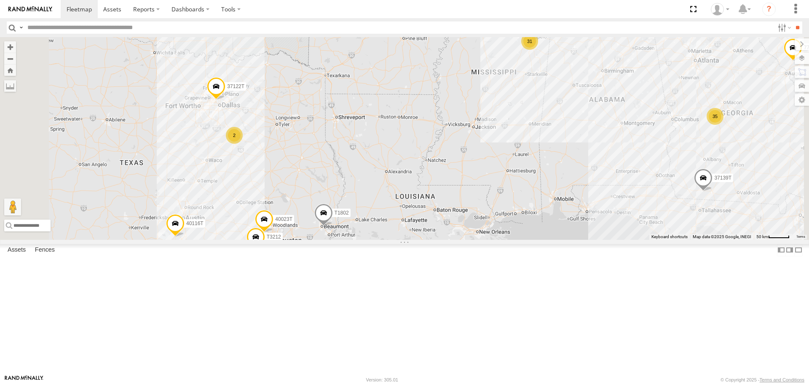
drag, startPoint x: 387, startPoint y: 213, endPoint x: 392, endPoint y: 185, distance: 28.7
click at [392, 185] on div "T3214 37088T 87122T T3213 40021T 40116T T3201 T1802 7769T 7766T 87121T 37144T T…" at bounding box center [404, 138] width 809 height 202
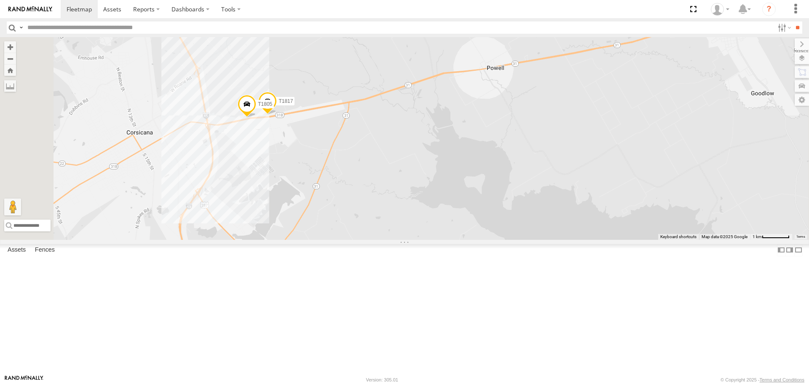
scroll to position [0, 0]
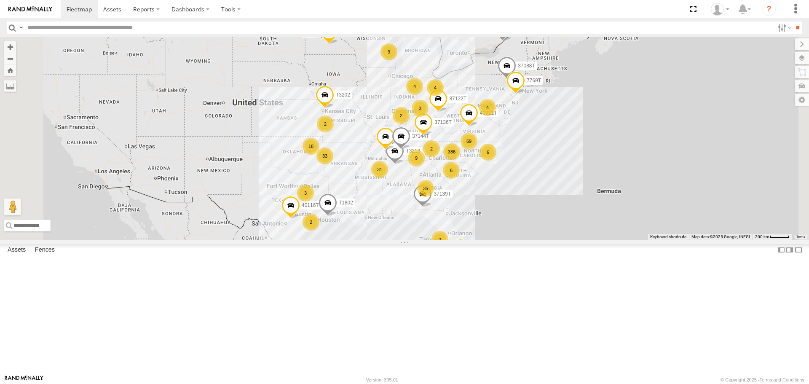
drag, startPoint x: 296, startPoint y: 215, endPoint x: 306, endPoint y: 220, distance: 11.1
click at [306, 220] on div "386 35 6 69 33 9 2 31 6 4 2 18 T3214 9 37088T 87122T 4 T3213 40021T 4 40116T T3…" at bounding box center [404, 138] width 809 height 202
